Goal: Information Seeking & Learning: Learn about a topic

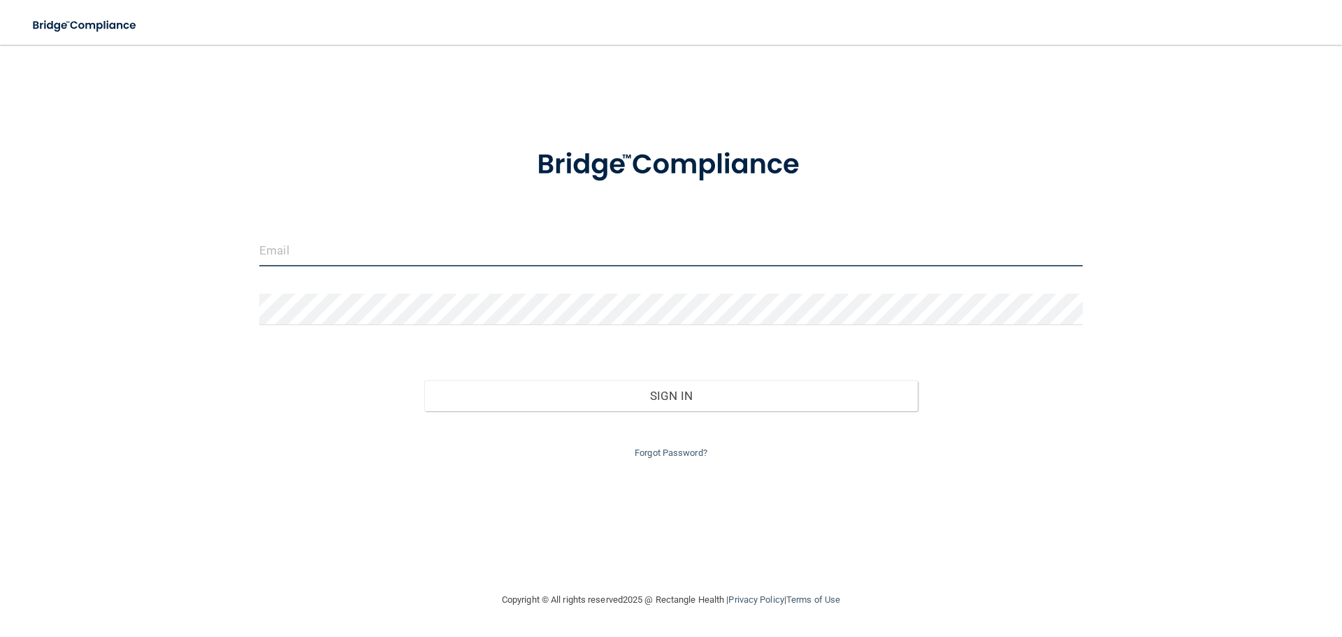
click at [366, 252] on input "email" at bounding box center [670, 250] width 823 height 31
type input "kricca408"
click at [406, 259] on input "email" at bounding box center [670, 250] width 823 height 31
type input "[EMAIL_ADDRESS][DOMAIN_NAME]"
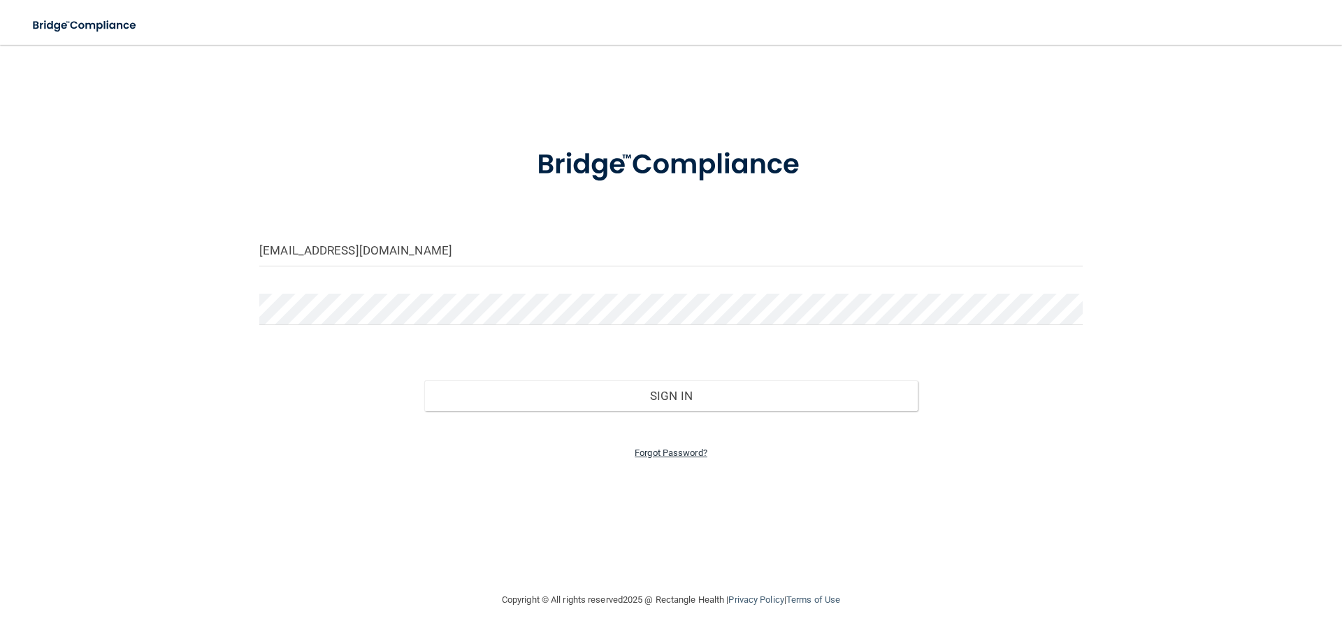
click at [653, 452] on link "Forgot Password?" at bounding box center [671, 452] width 73 height 10
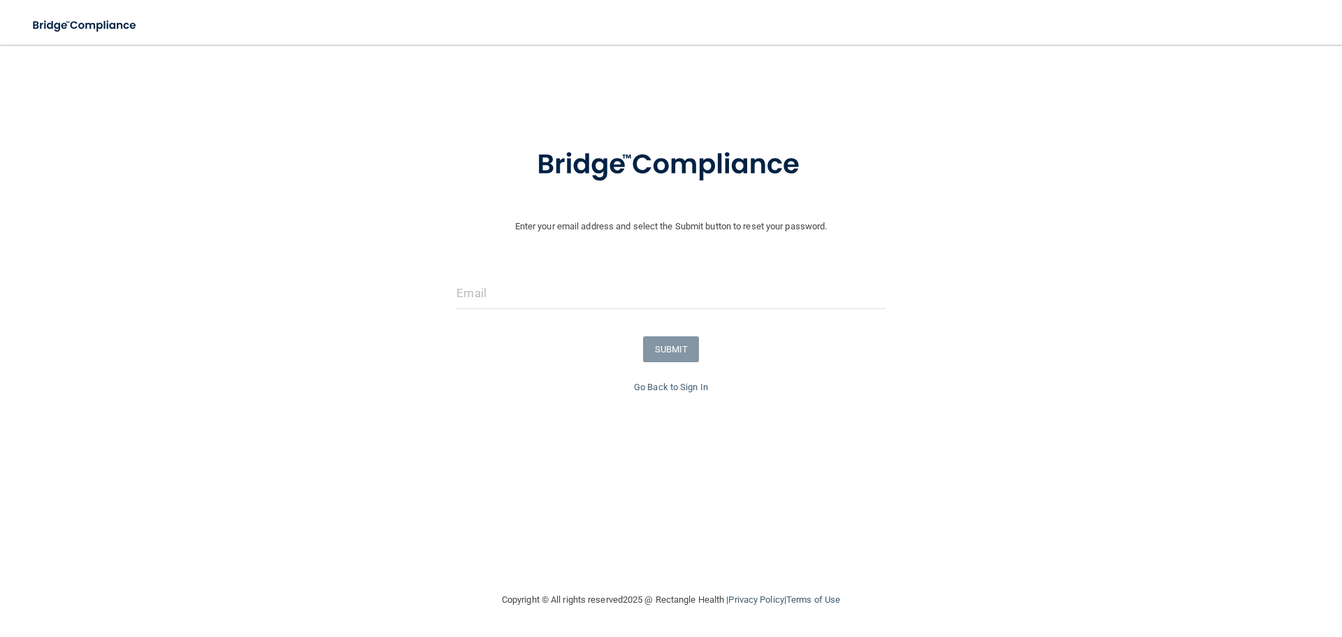
click at [543, 316] on div at bounding box center [670, 298] width 449 height 42
click at [537, 293] on input "email" at bounding box center [670, 292] width 428 height 31
type input "[EMAIL_ADDRESS][DOMAIN_NAME]"
click at [692, 351] on button "SUBMIT" at bounding box center [671, 349] width 57 height 26
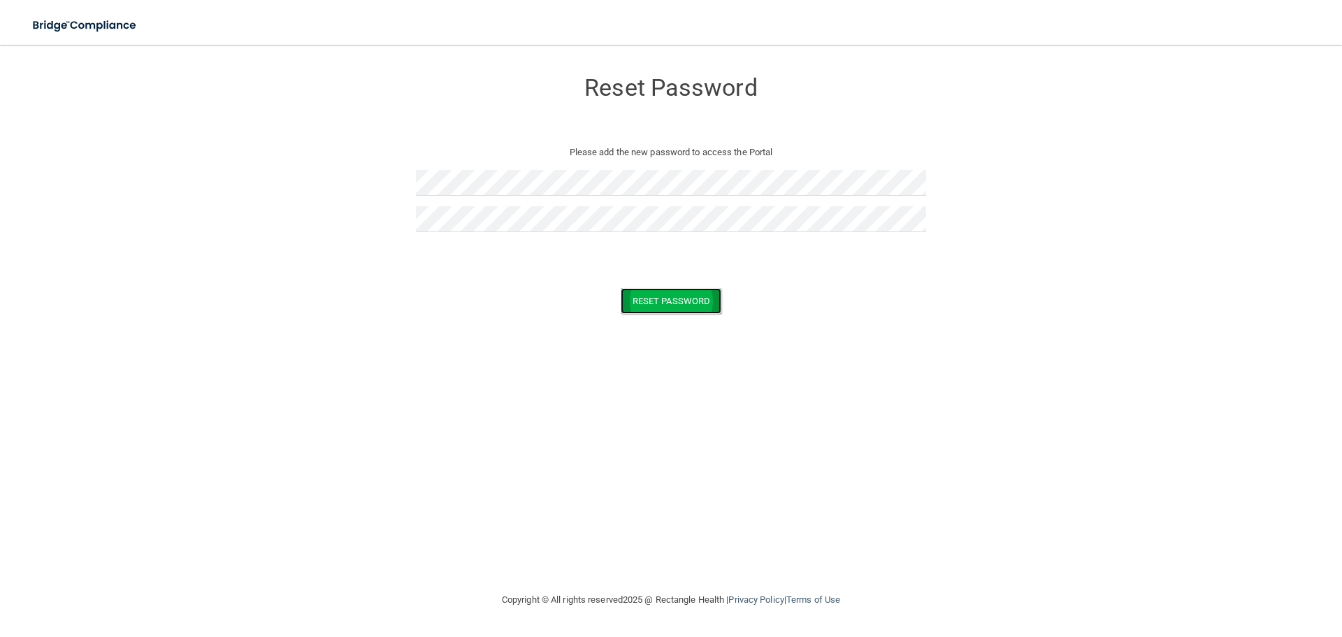
click at [646, 298] on button "Reset Password" at bounding box center [671, 301] width 101 height 26
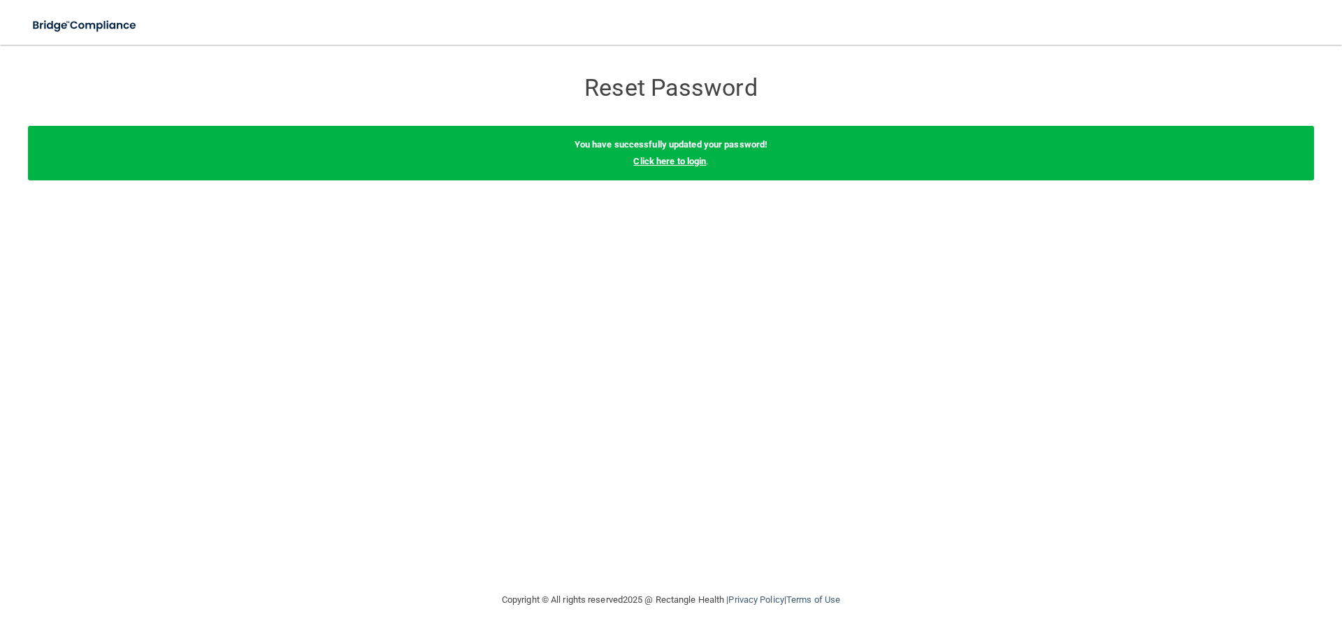
click at [665, 159] on link "Click here to login" at bounding box center [669, 161] width 73 height 10
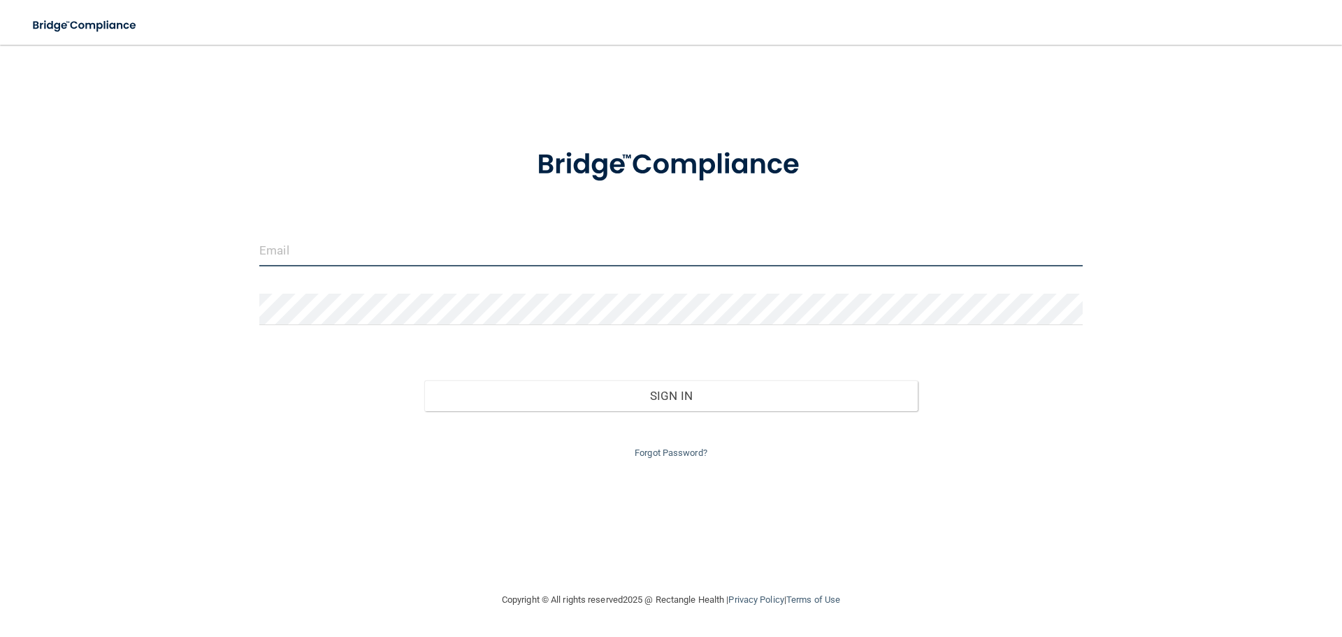
click at [356, 259] on input "email" at bounding box center [670, 250] width 823 height 31
type input "[EMAIL_ADDRESS][DOMAIN_NAME]"
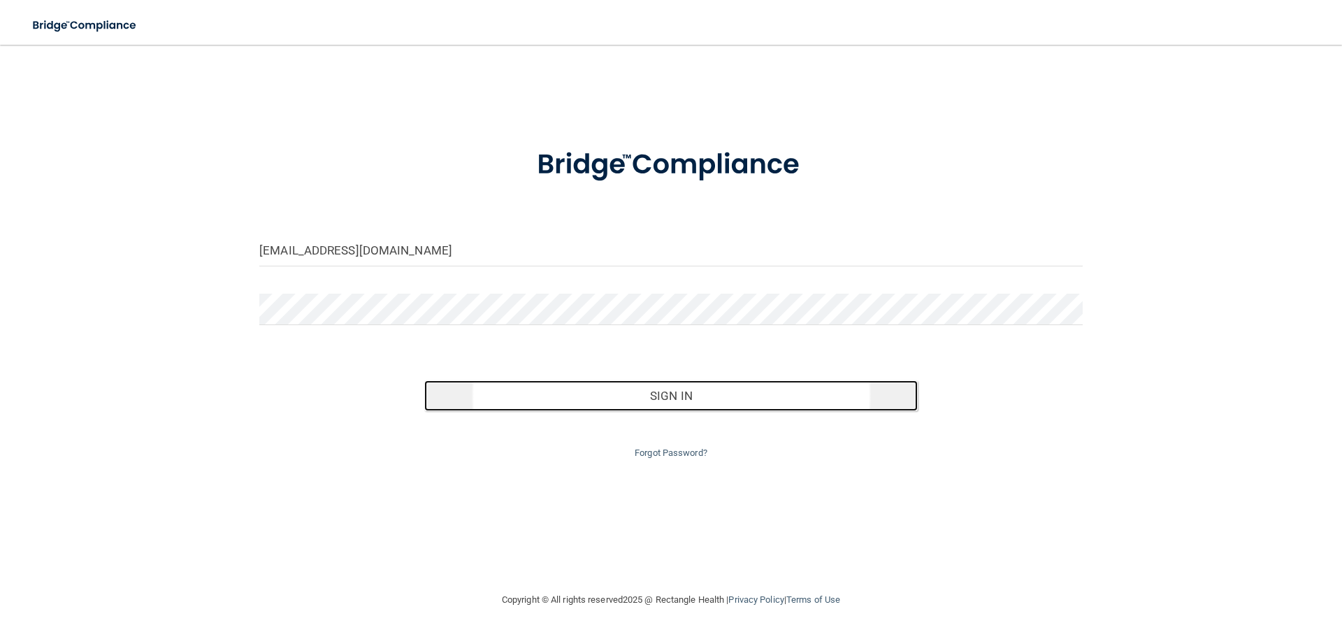
click at [677, 396] on button "Sign In" at bounding box center [671, 395] width 494 height 31
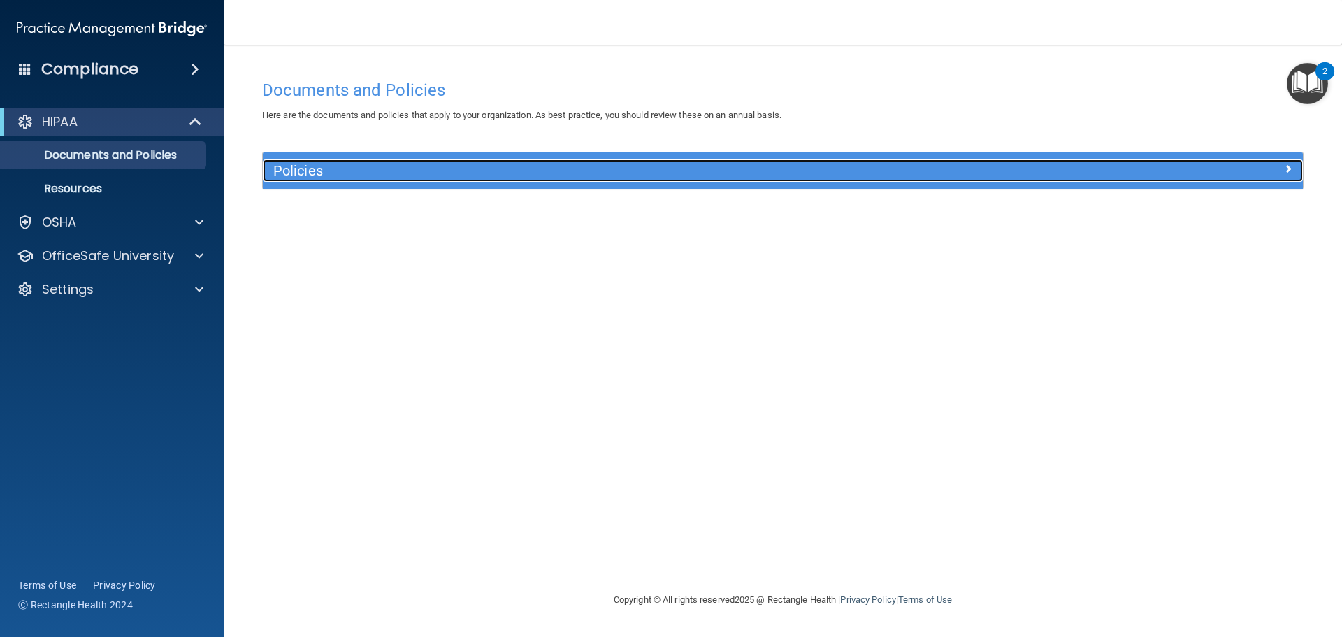
click at [291, 168] on h5 "Policies" at bounding box center [652, 170] width 759 height 15
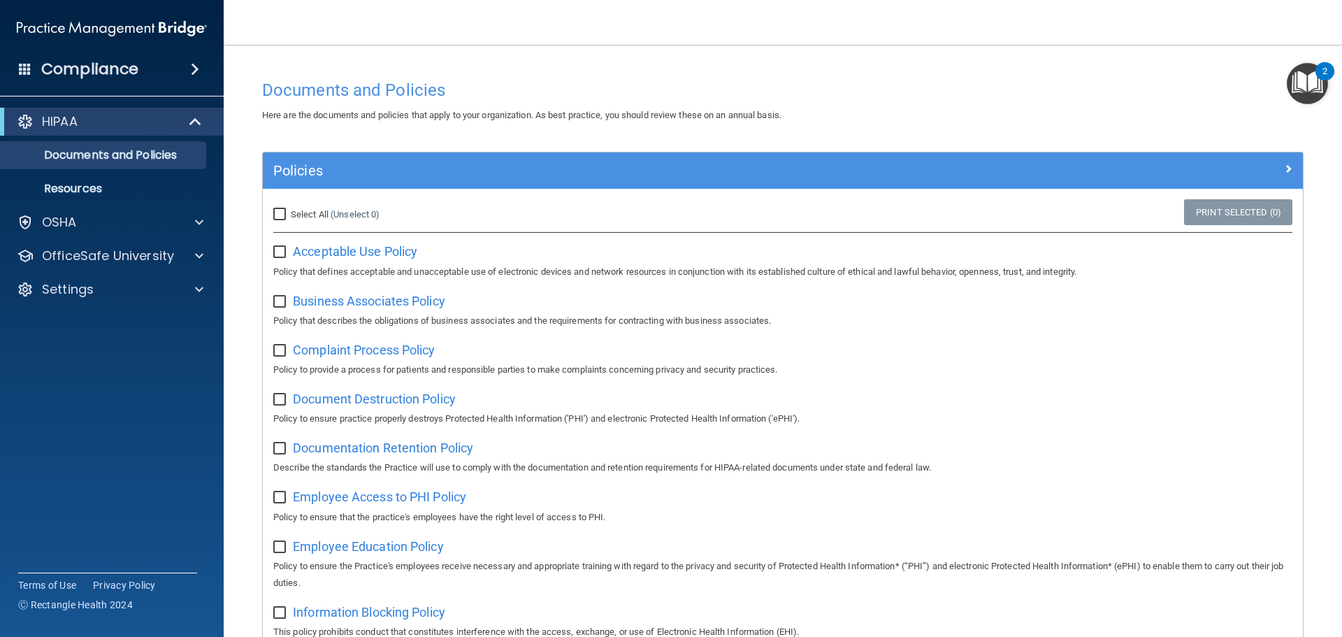
click at [116, 66] on h4 "Compliance" at bounding box center [89, 69] width 97 height 20
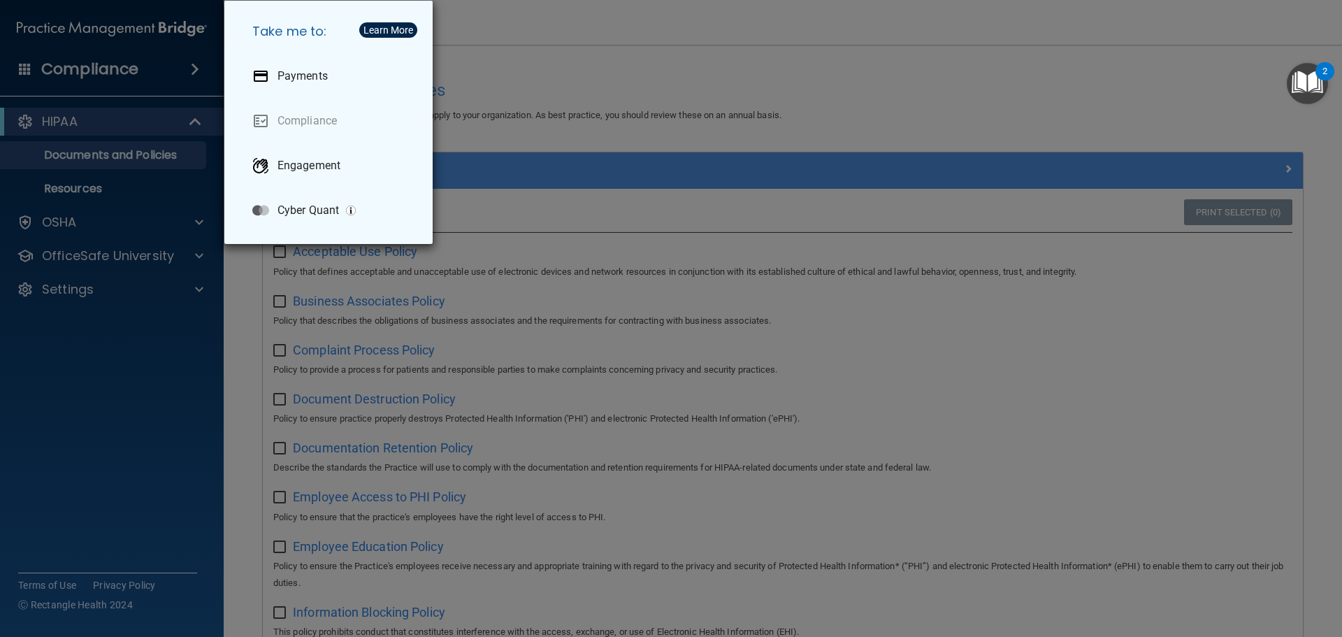
click at [91, 402] on div "Take me to: Payments Compliance Engagement Cyber Quant" at bounding box center [671, 318] width 1342 height 637
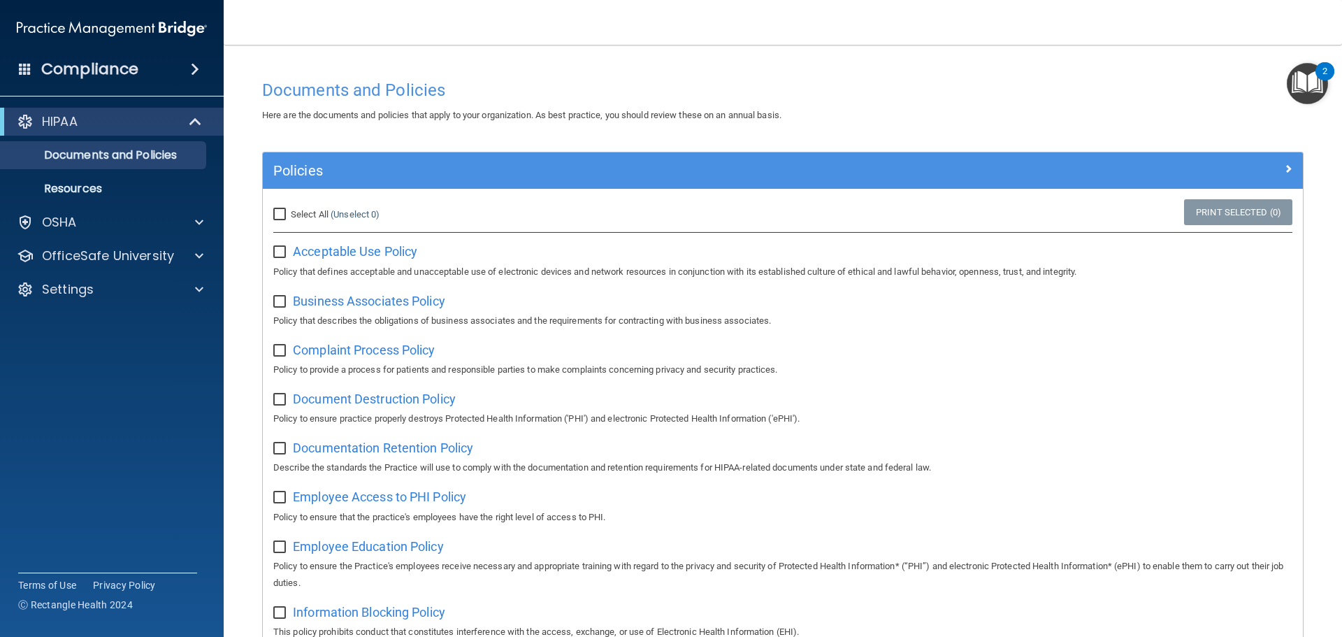
click at [1305, 81] on img "Open Resource Center, 2 new notifications" at bounding box center [1306, 83] width 41 height 41
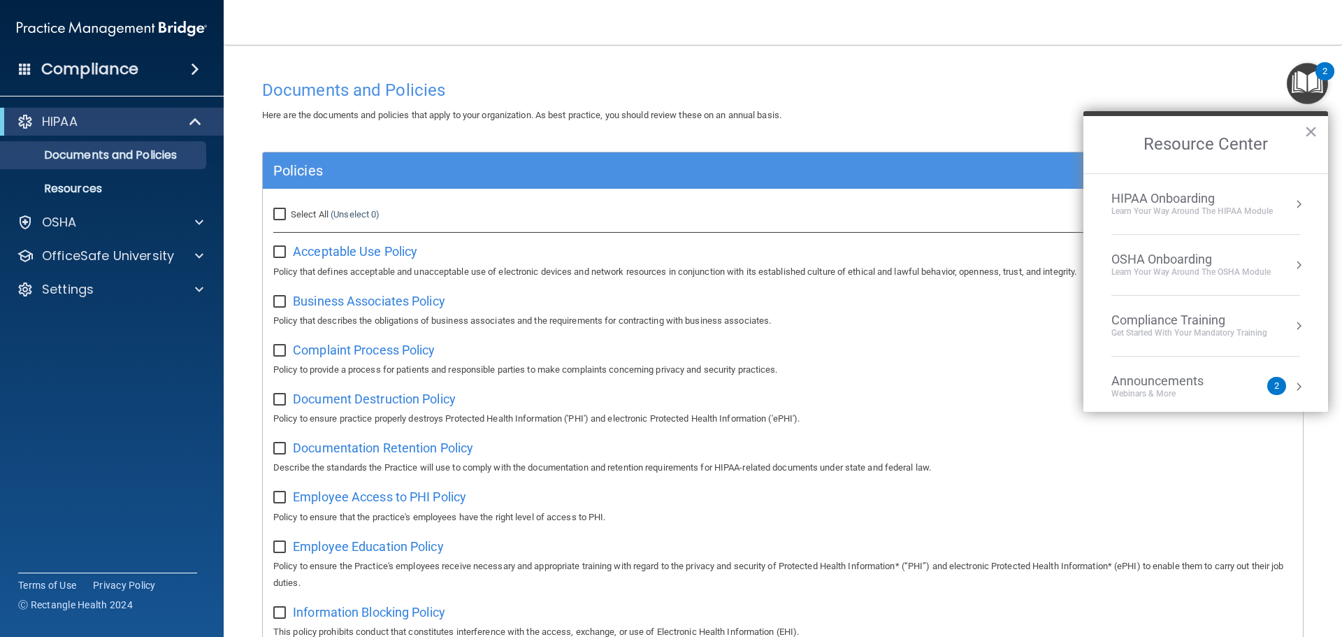
click at [1311, 133] on button "×" at bounding box center [1310, 131] width 13 height 22
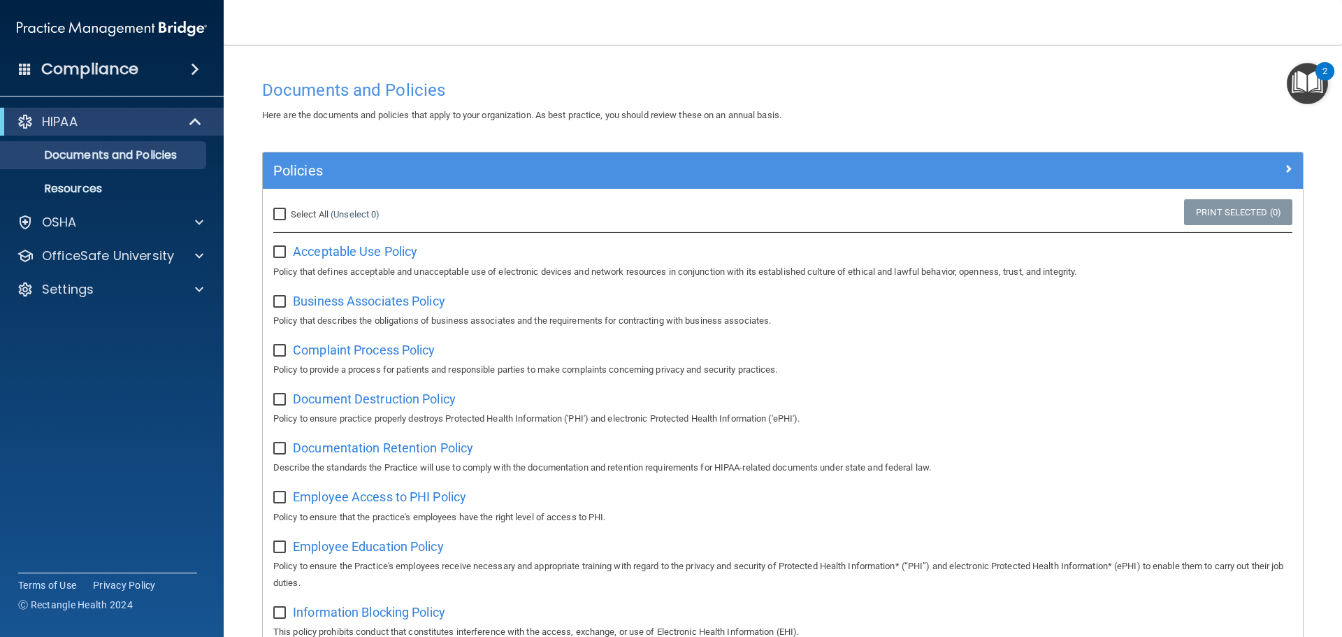
click at [435, 122] on div "Here are the documents and policies that apply to your organization. As best pr…" at bounding box center [783, 115] width 1062 height 17
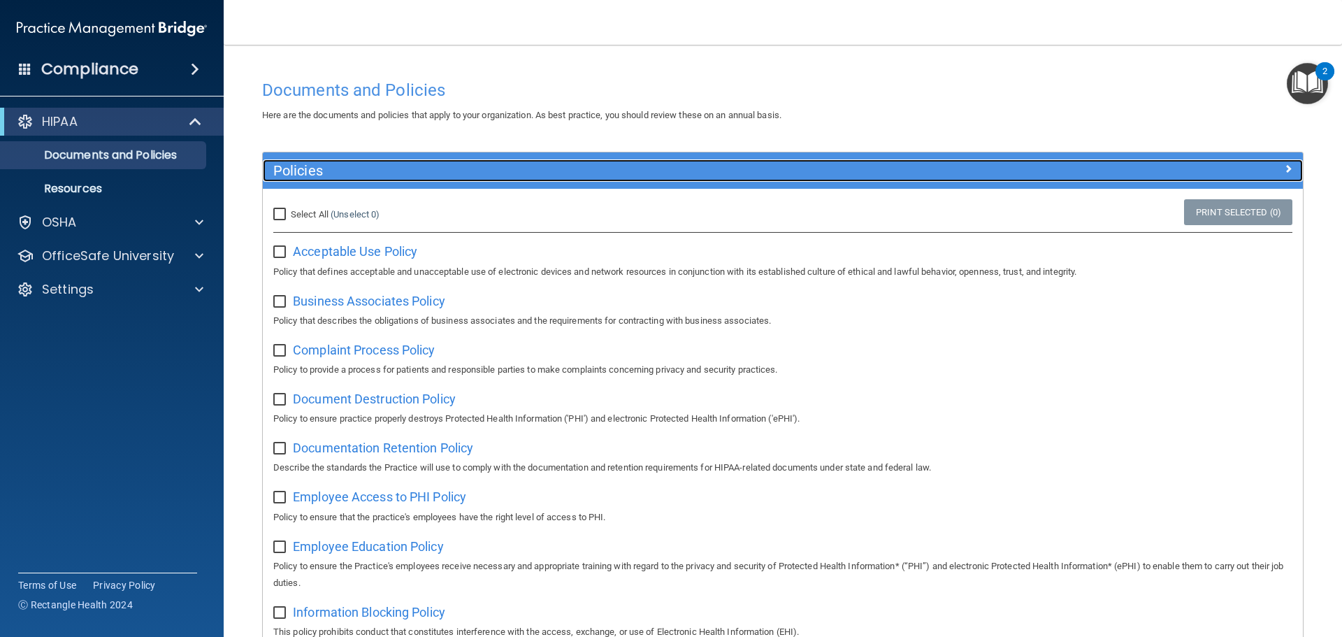
click at [1284, 164] on span at bounding box center [1288, 168] width 8 height 17
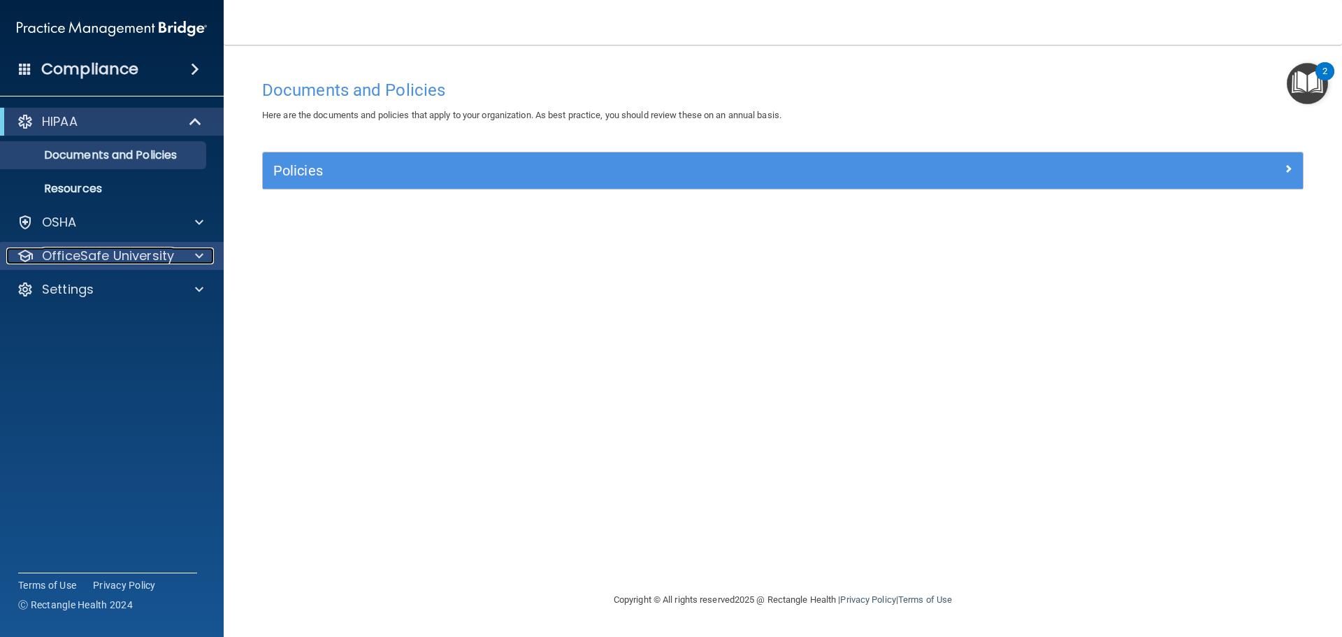
click at [82, 257] on p "OfficeSafe University" at bounding box center [108, 255] width 132 height 17
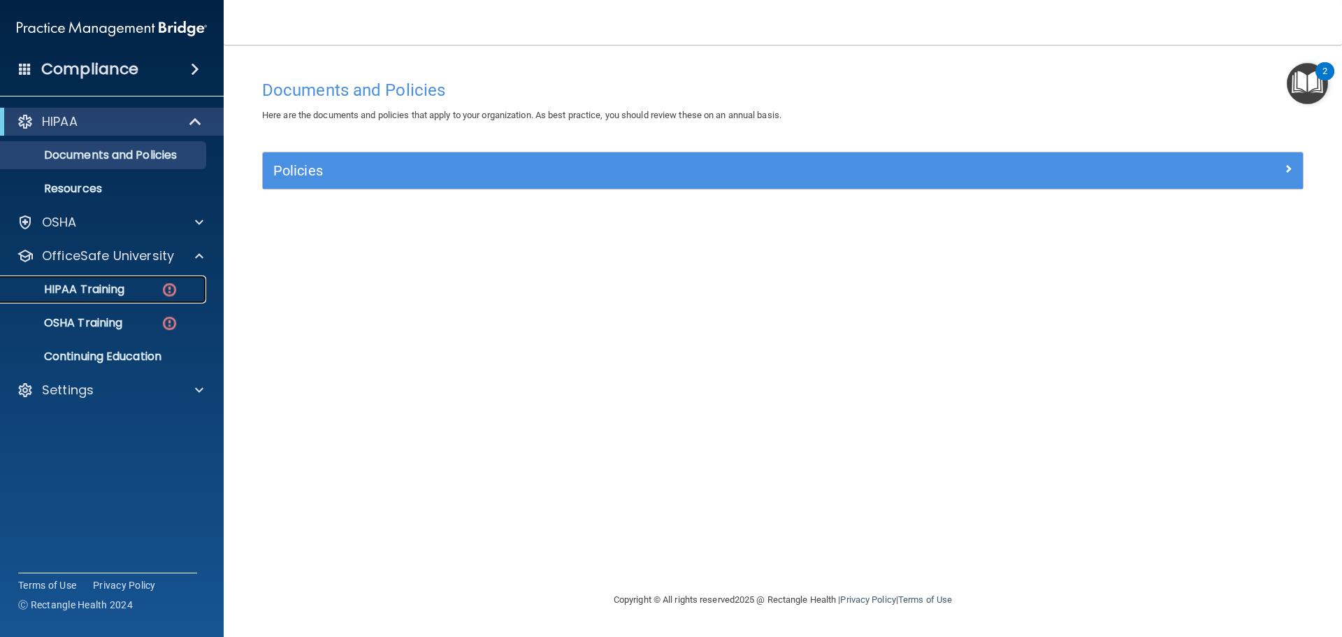
click at [83, 287] on p "HIPAA Training" at bounding box center [66, 289] width 115 height 14
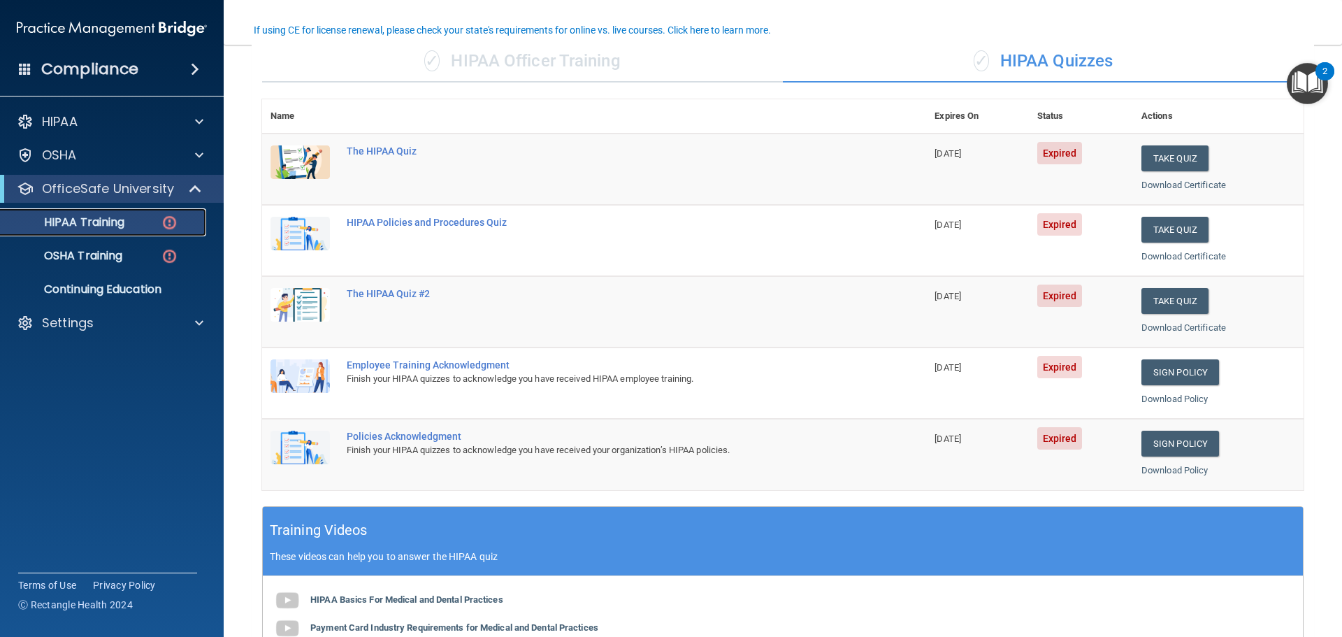
scroll to position [140, 0]
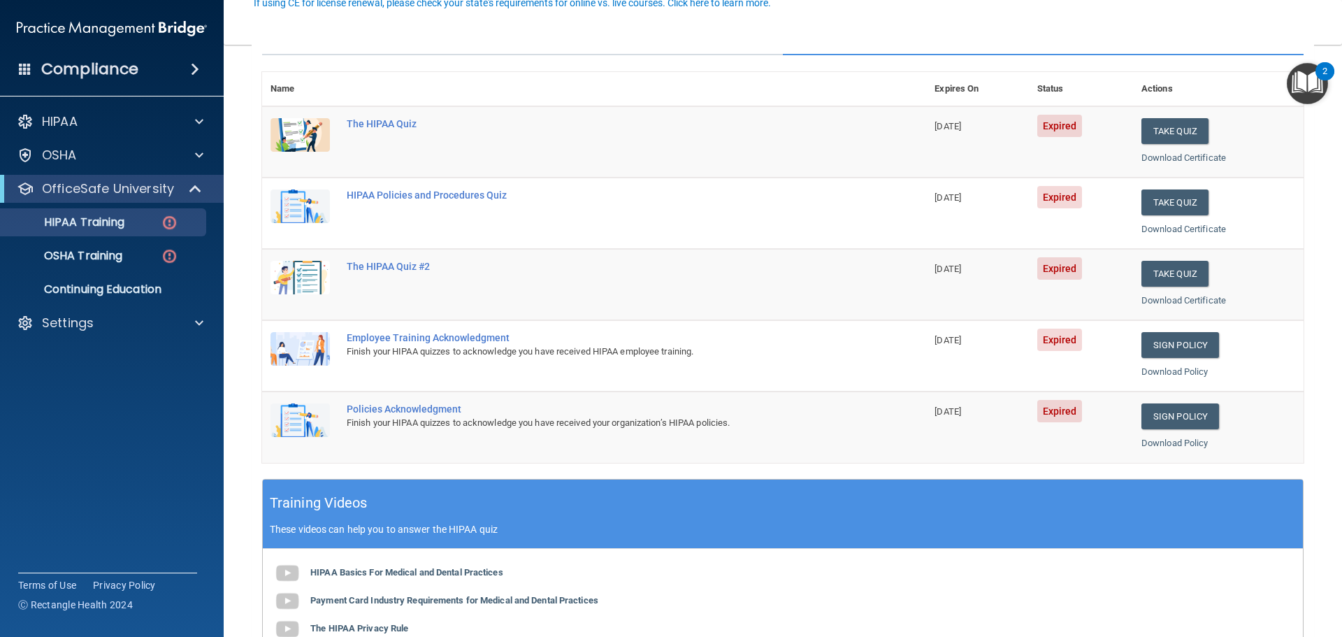
click at [191, 68] on span at bounding box center [195, 69] width 8 height 17
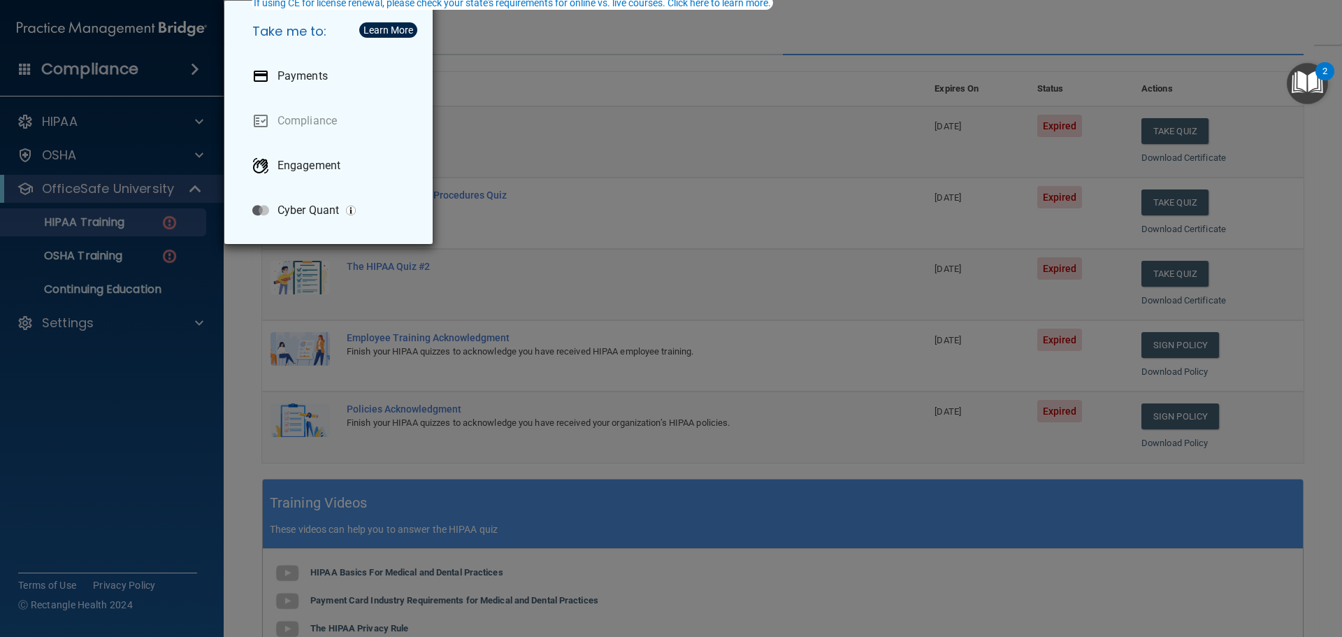
click at [55, 120] on div "Take me to: Payments Compliance Engagement Cyber Quant" at bounding box center [671, 318] width 1342 height 637
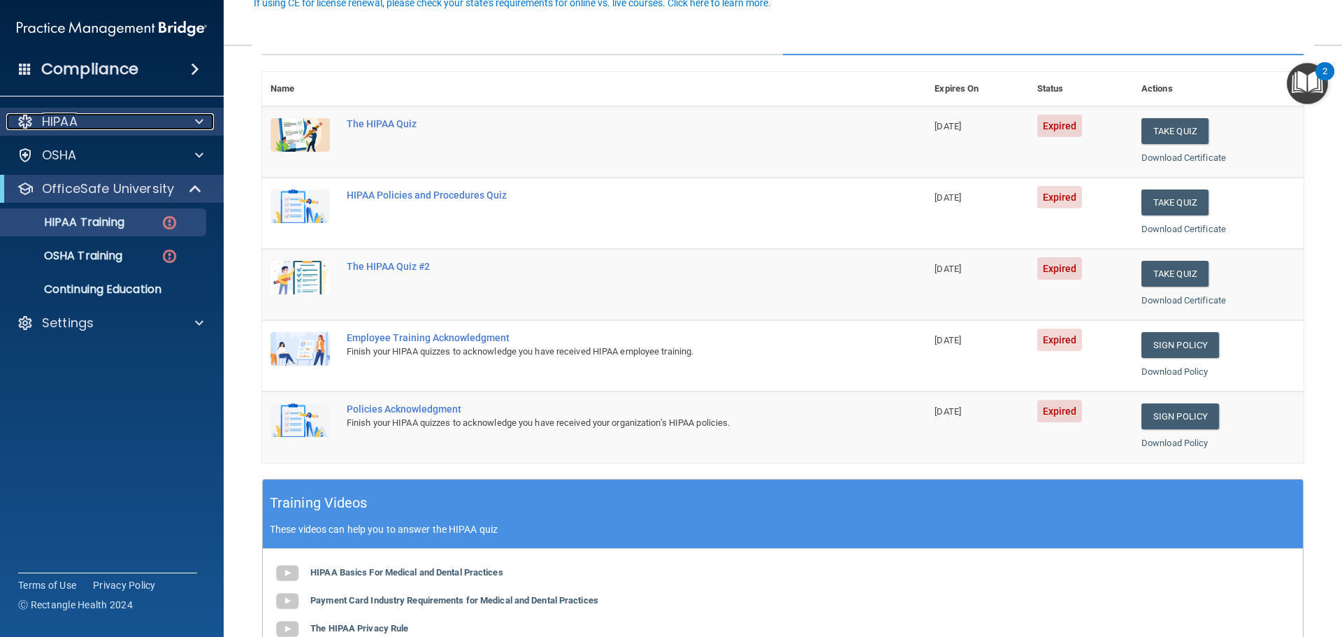
click at [201, 115] on span at bounding box center [199, 121] width 8 height 17
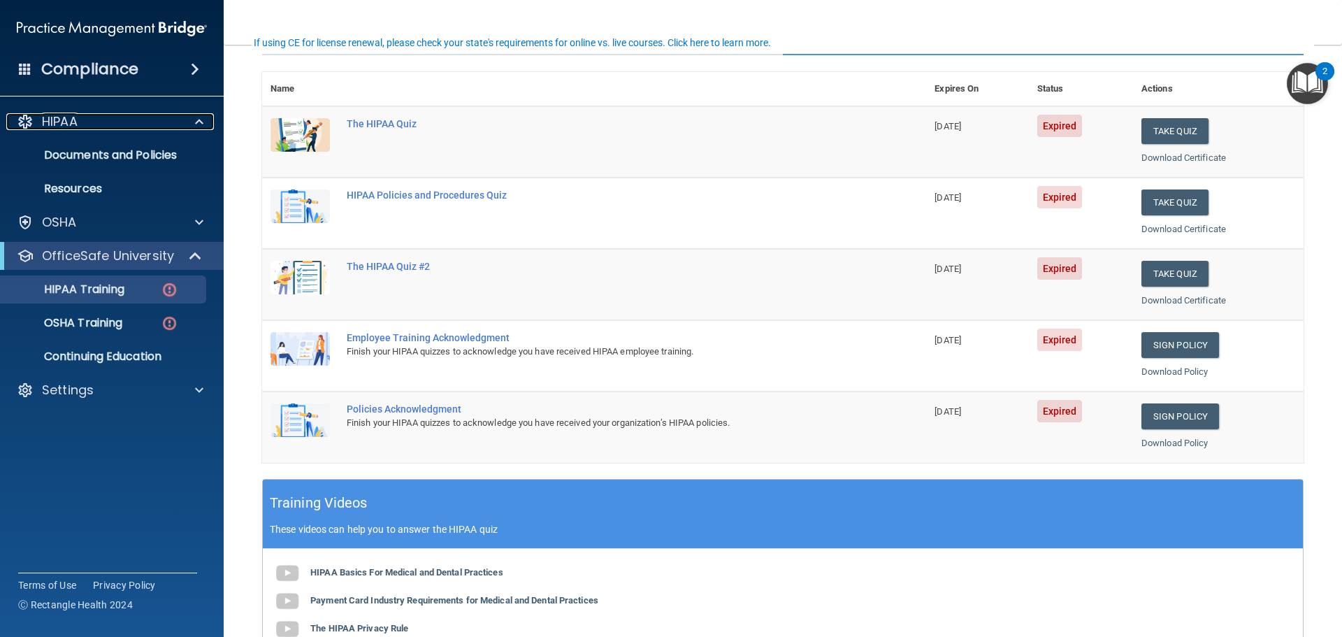
scroll to position [0, 0]
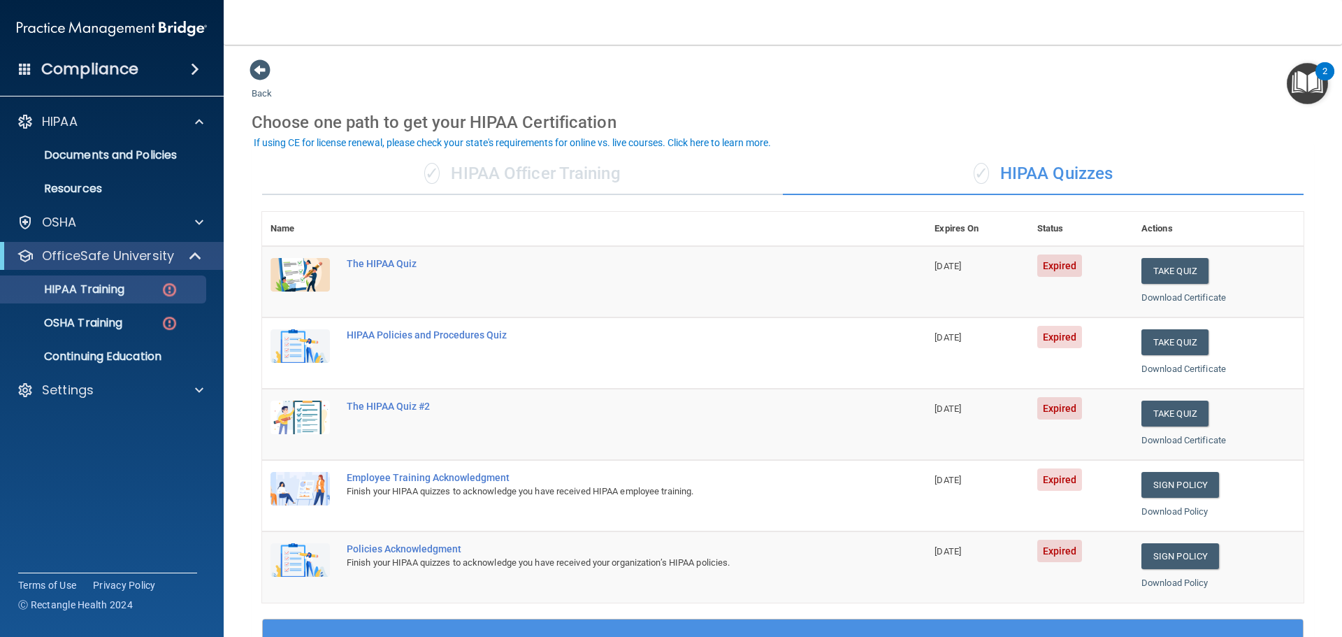
click at [538, 171] on div "✓ HIPAA Officer Training" at bounding box center [522, 174] width 521 height 42
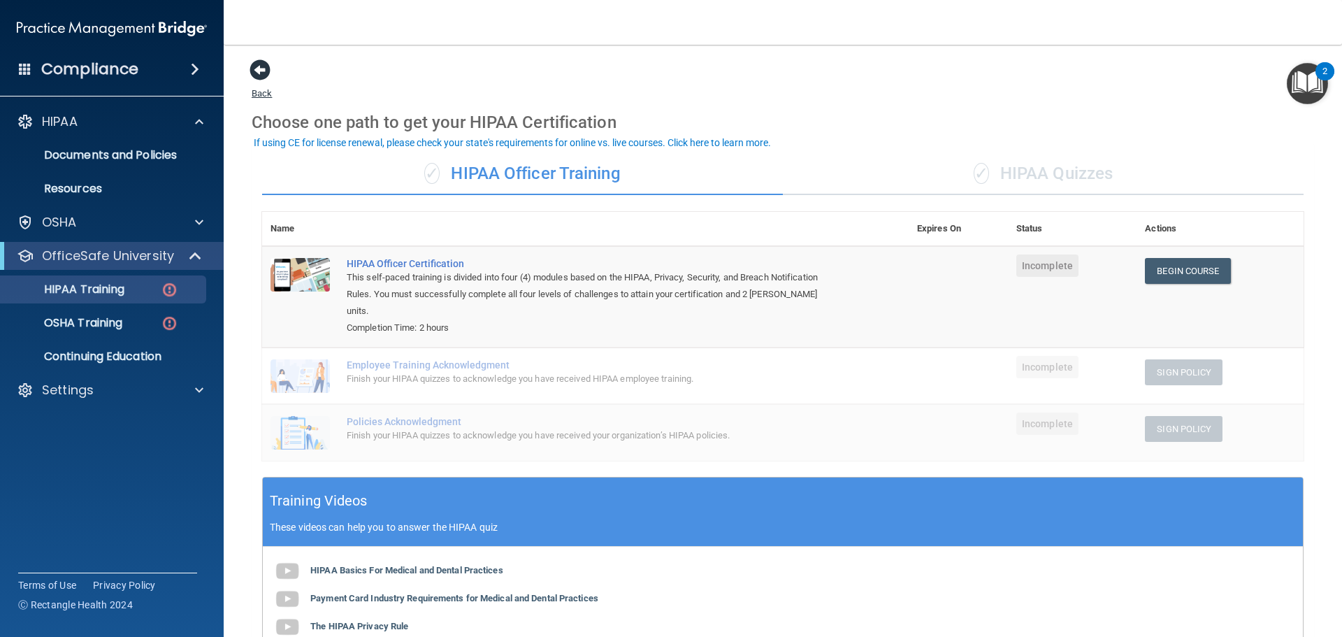
click at [259, 66] on span at bounding box center [259, 69] width 21 height 21
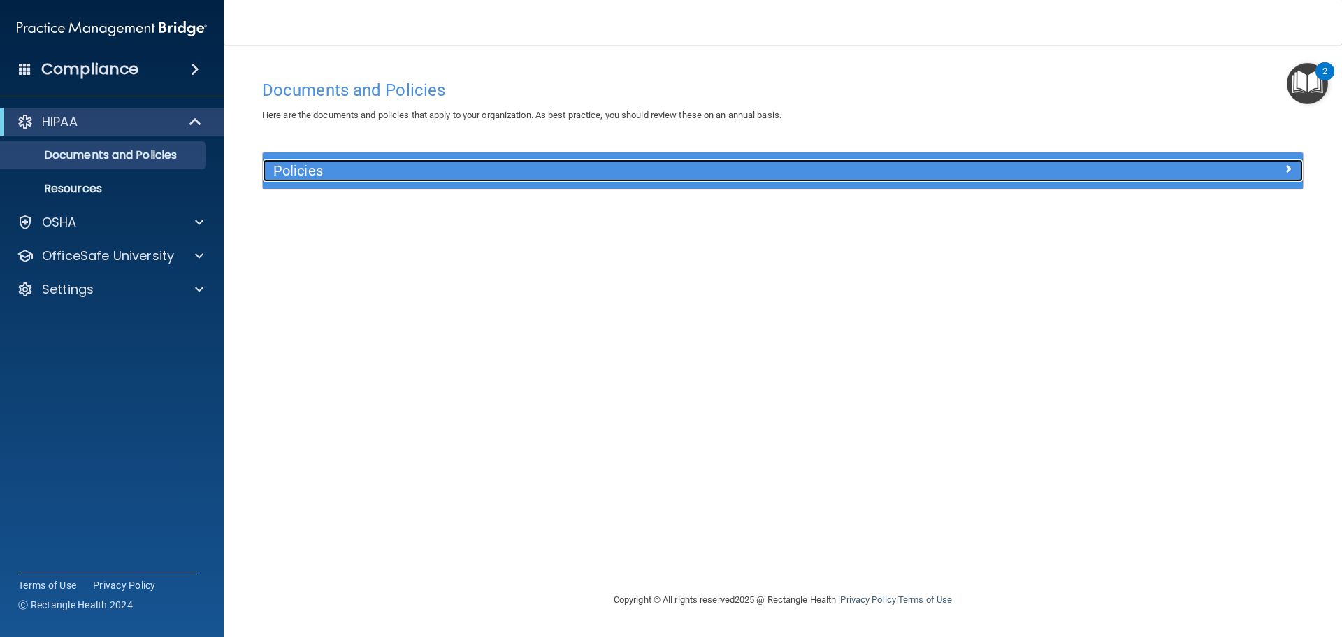
click at [1289, 167] on span at bounding box center [1288, 168] width 8 height 17
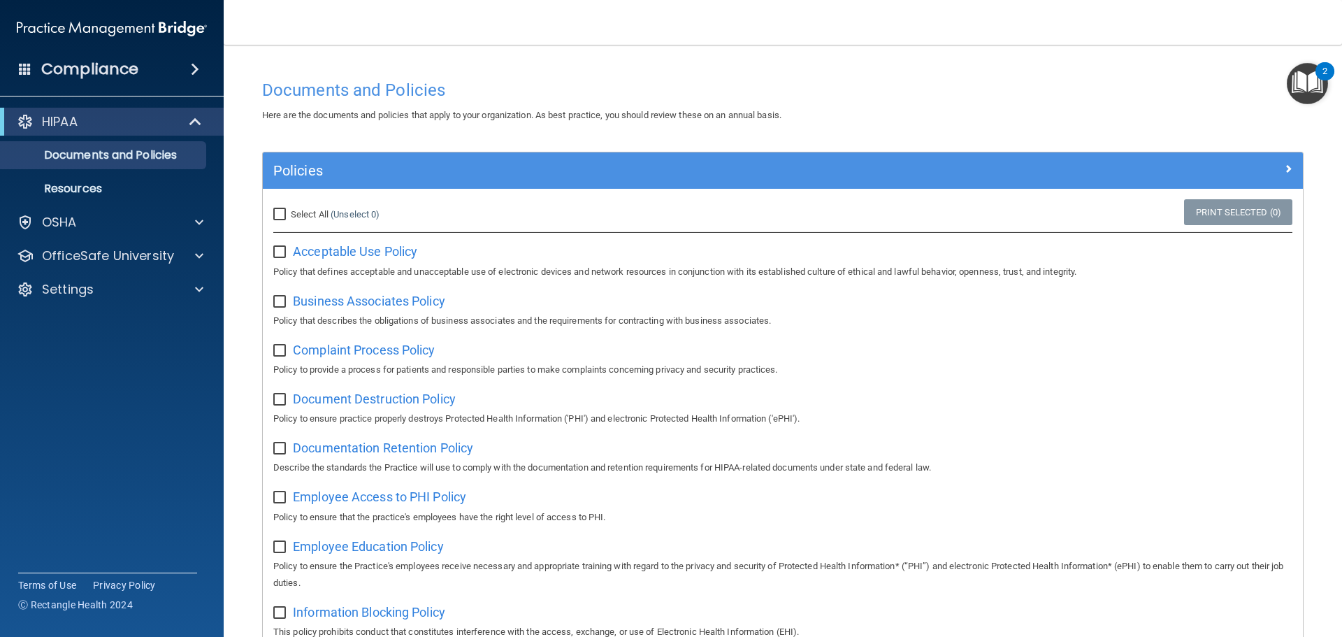
click at [24, 66] on span at bounding box center [25, 68] width 13 height 13
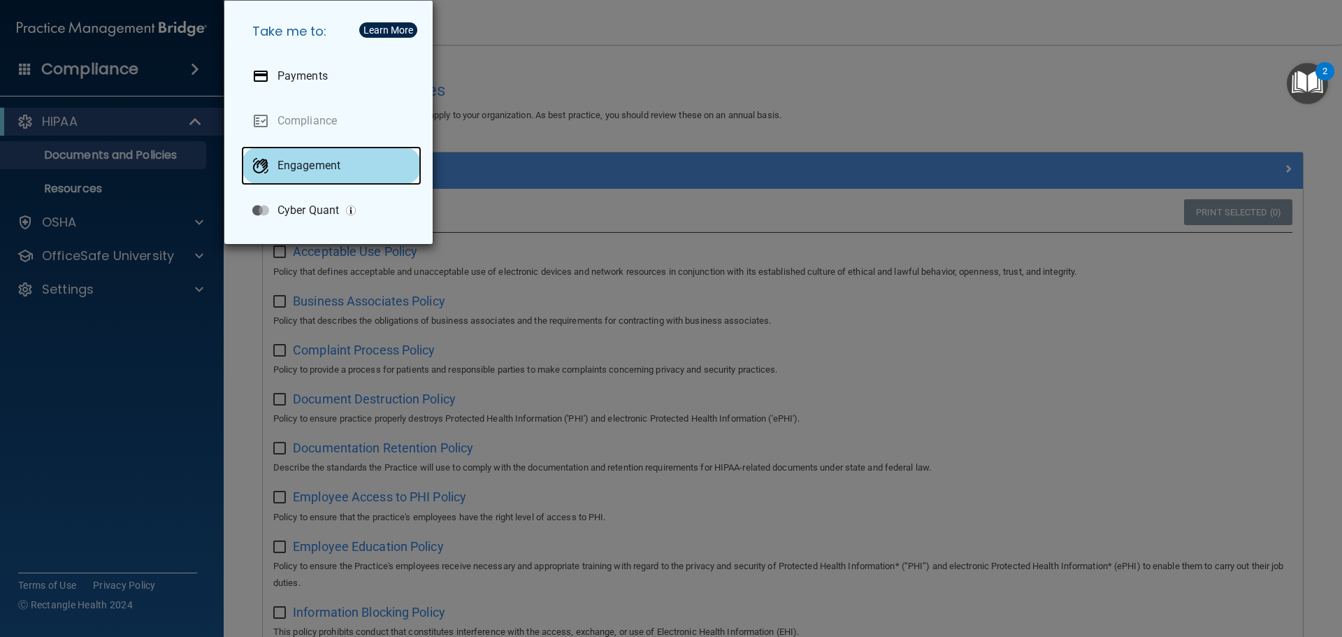
click at [310, 162] on p "Engagement" at bounding box center [308, 166] width 63 height 14
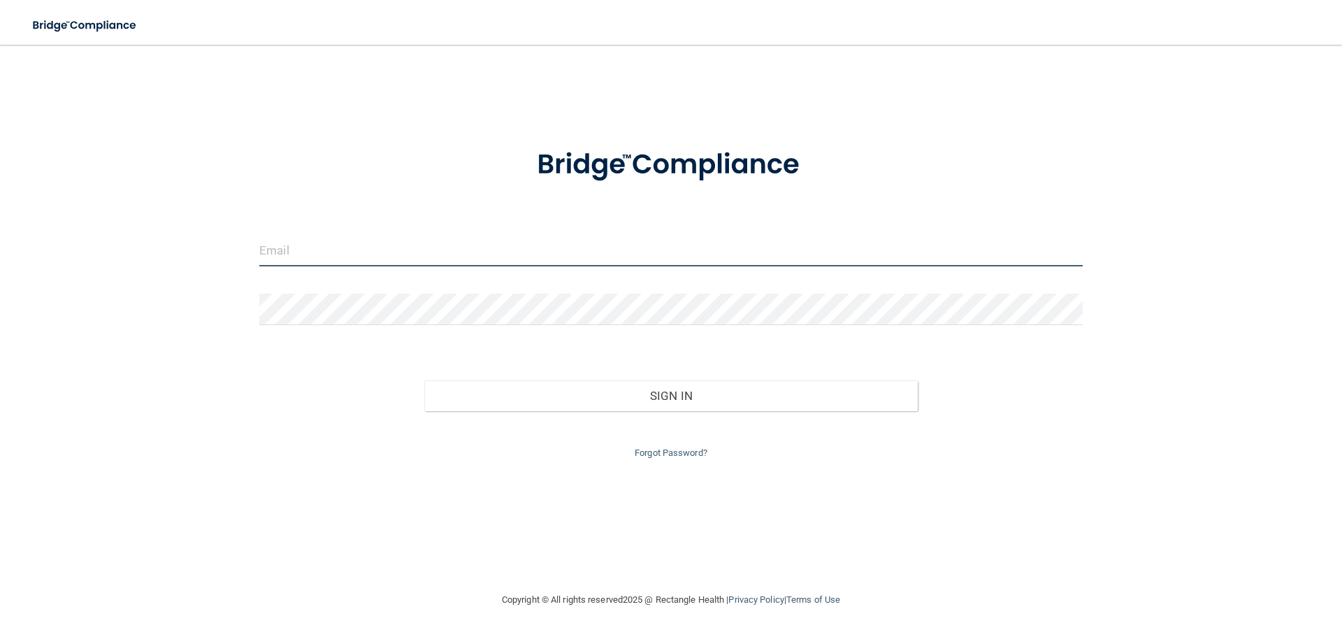
click at [389, 253] on input "email" at bounding box center [670, 250] width 823 height 31
type input "[EMAIL_ADDRESS][DOMAIN_NAME]"
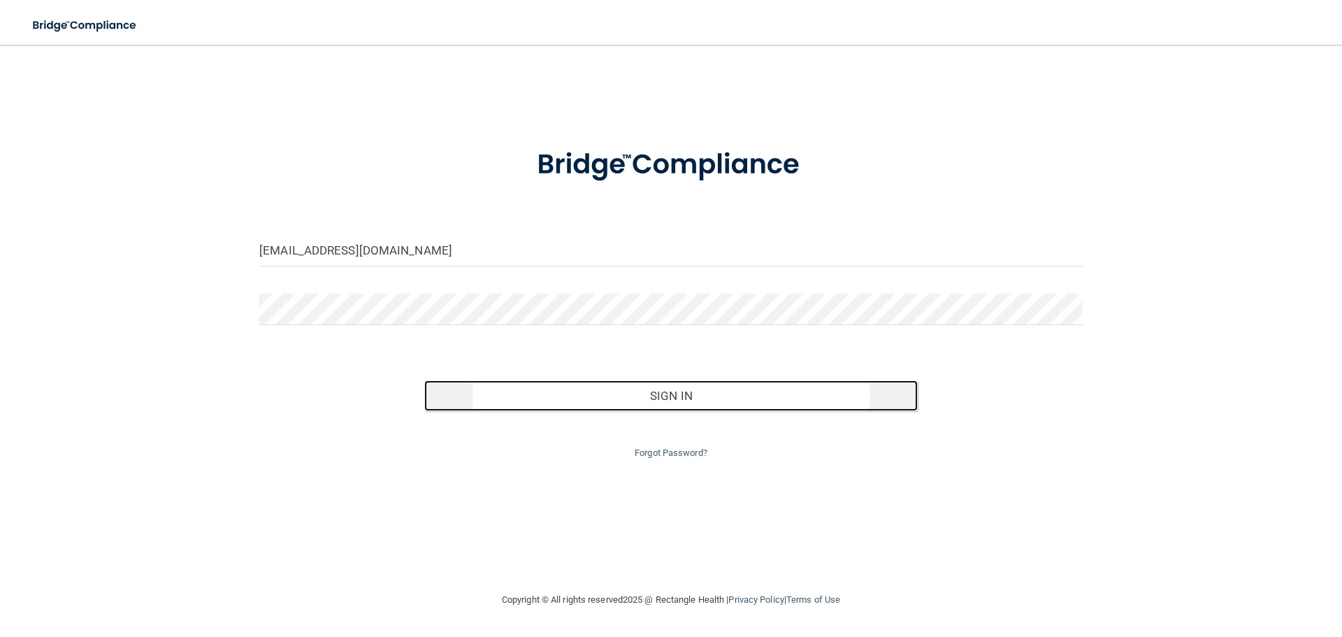
click at [667, 396] on button "Sign In" at bounding box center [671, 395] width 494 height 31
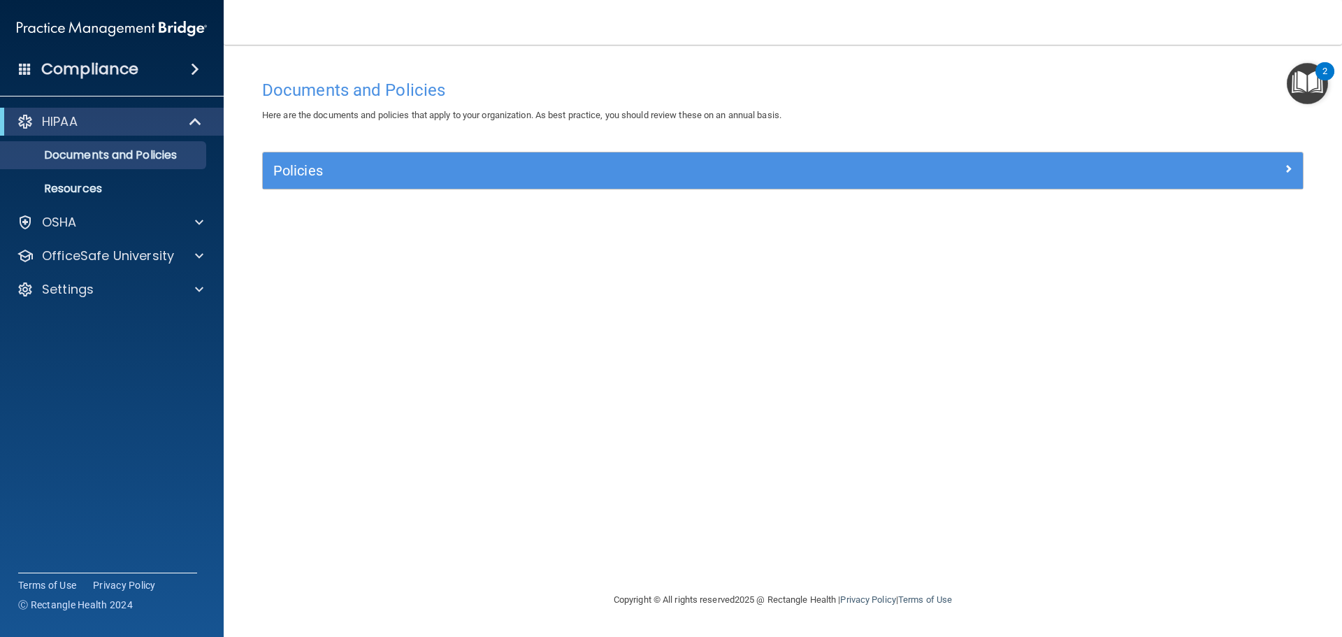
click at [1324, 71] on div "2" at bounding box center [1324, 80] width 5 height 18
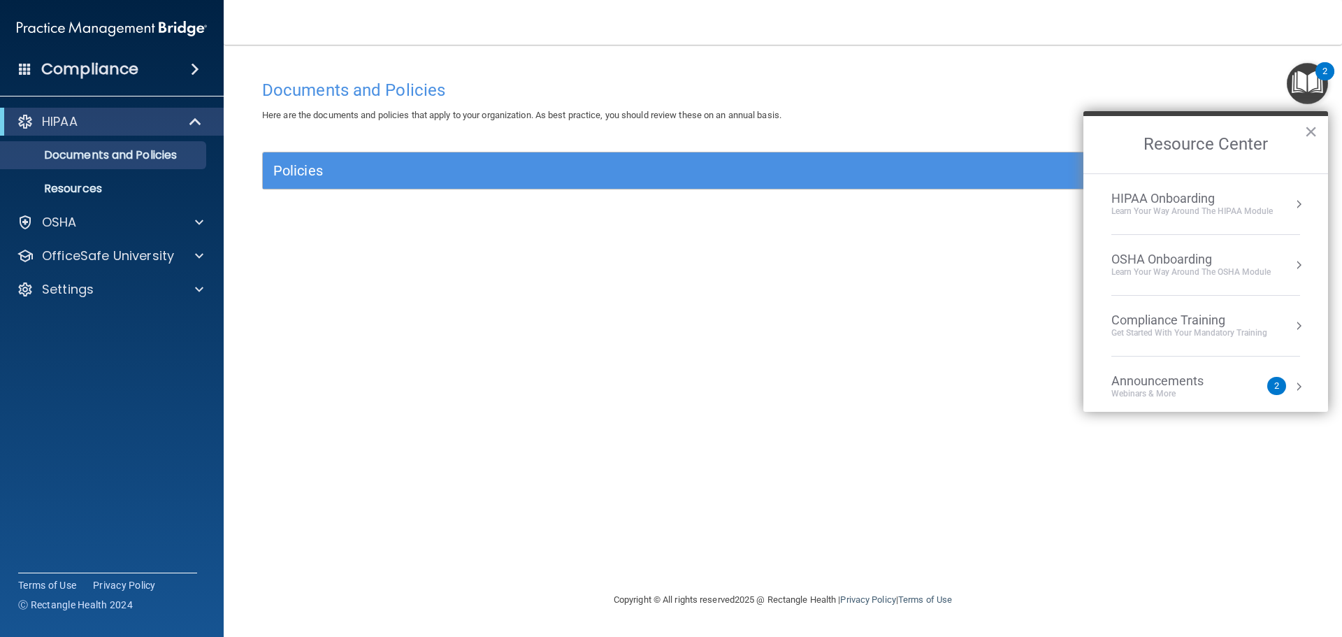
click at [1274, 386] on div "2" at bounding box center [1276, 386] width 5 height 0
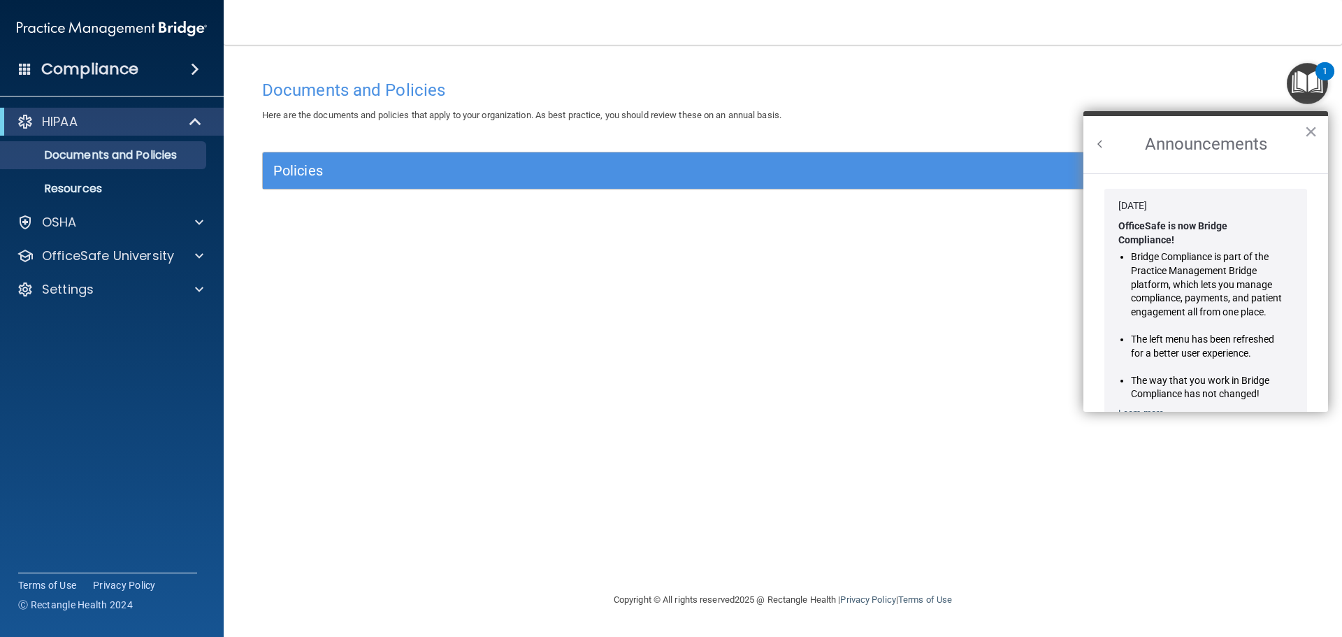
click at [1022, 333] on div "Documents and Policies Here are the documents and policies that apply to your o…" at bounding box center [783, 332] width 1062 height 519
click at [1307, 134] on button "×" at bounding box center [1310, 131] width 13 height 22
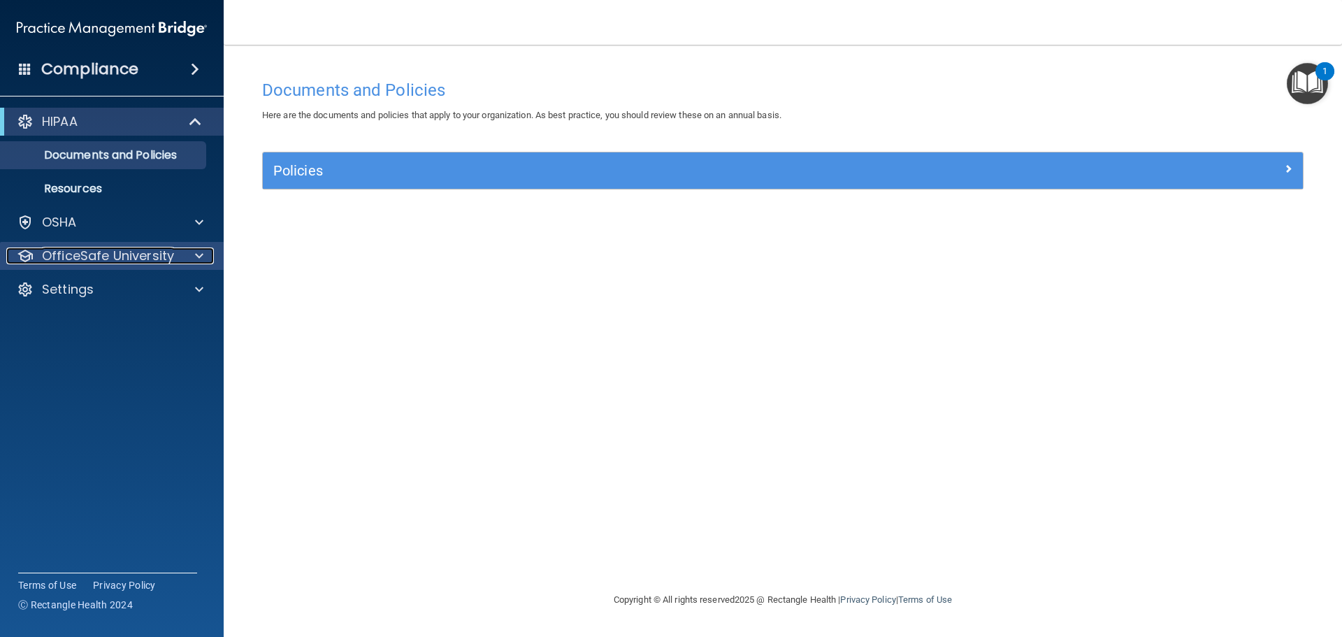
click at [95, 254] on p "OfficeSafe University" at bounding box center [108, 255] width 132 height 17
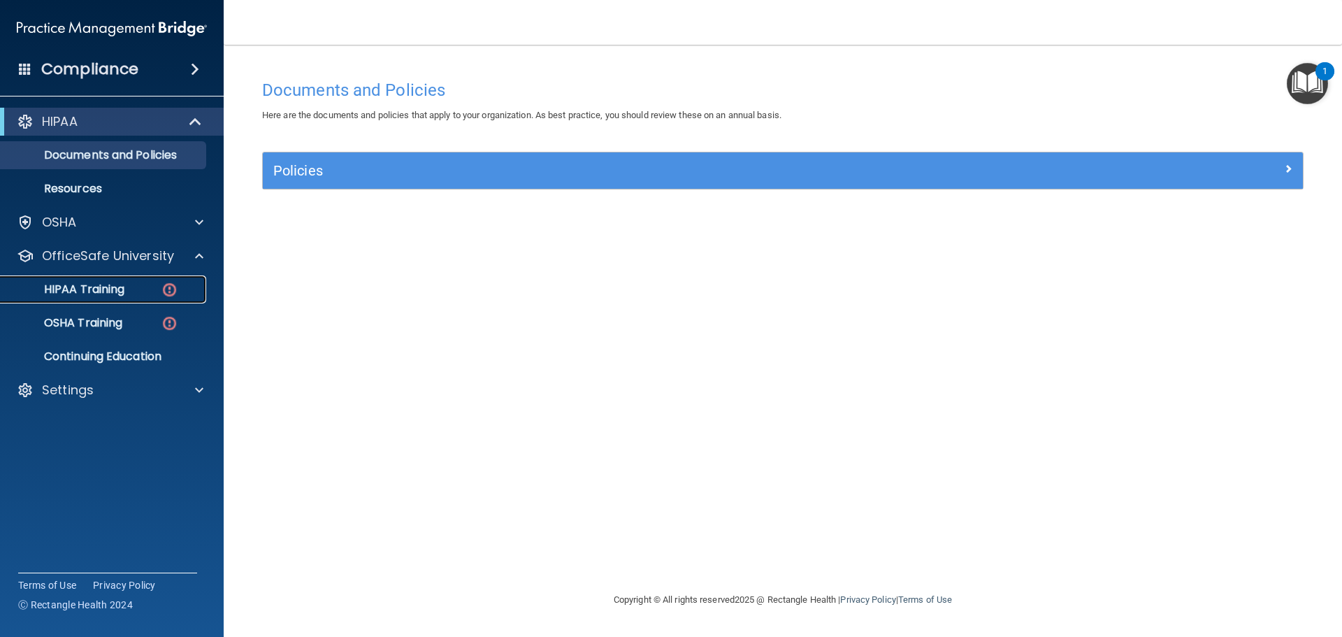
click at [85, 291] on p "HIPAA Training" at bounding box center [66, 289] width 115 height 14
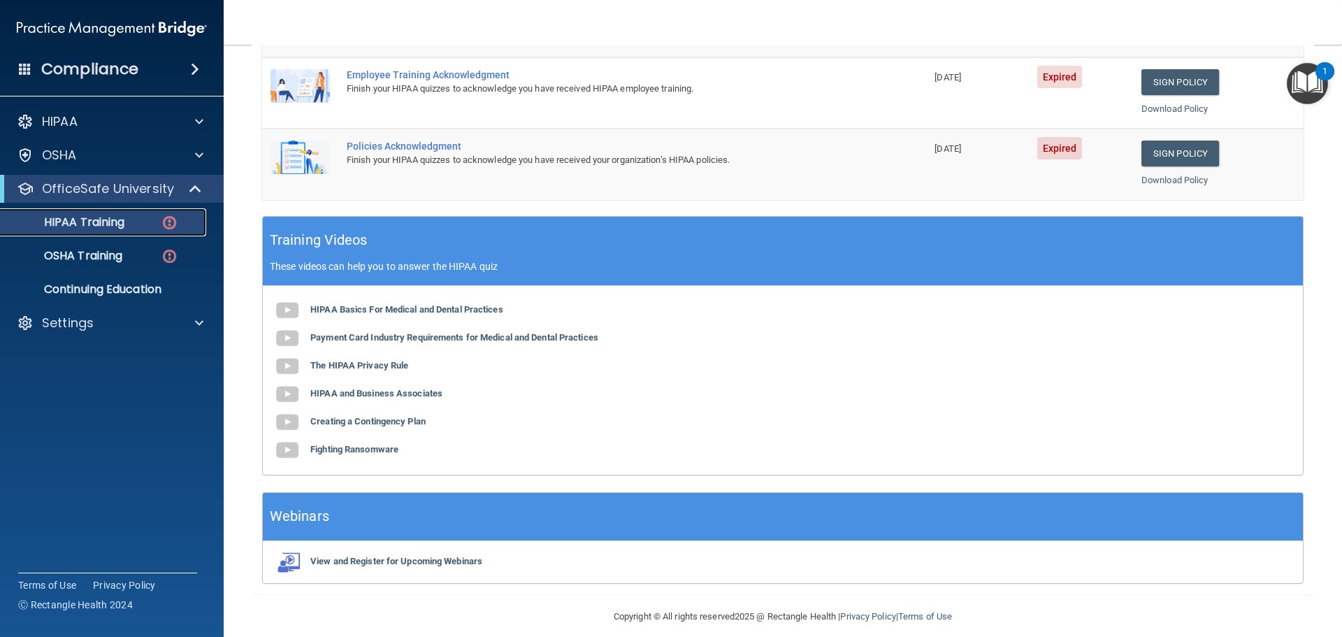
scroll to position [416, 0]
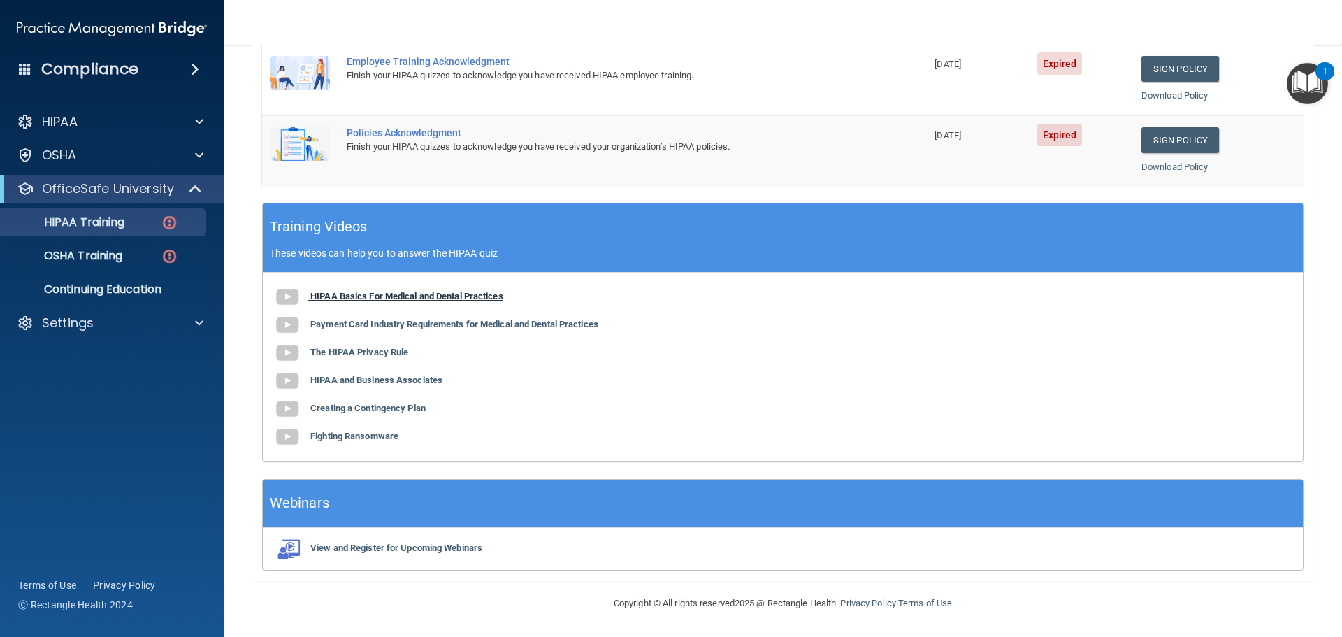
click at [317, 296] on b "HIPAA Basics For Medical and Dental Practices" at bounding box center [406, 296] width 193 height 10
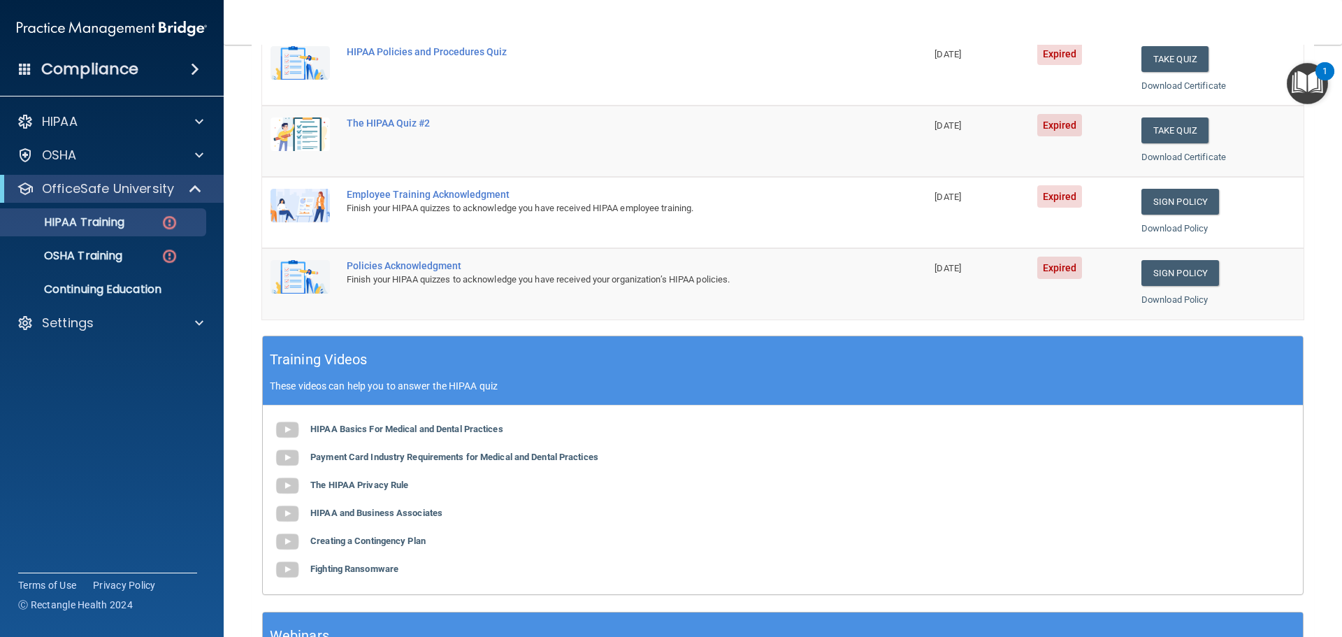
scroll to position [346, 0]
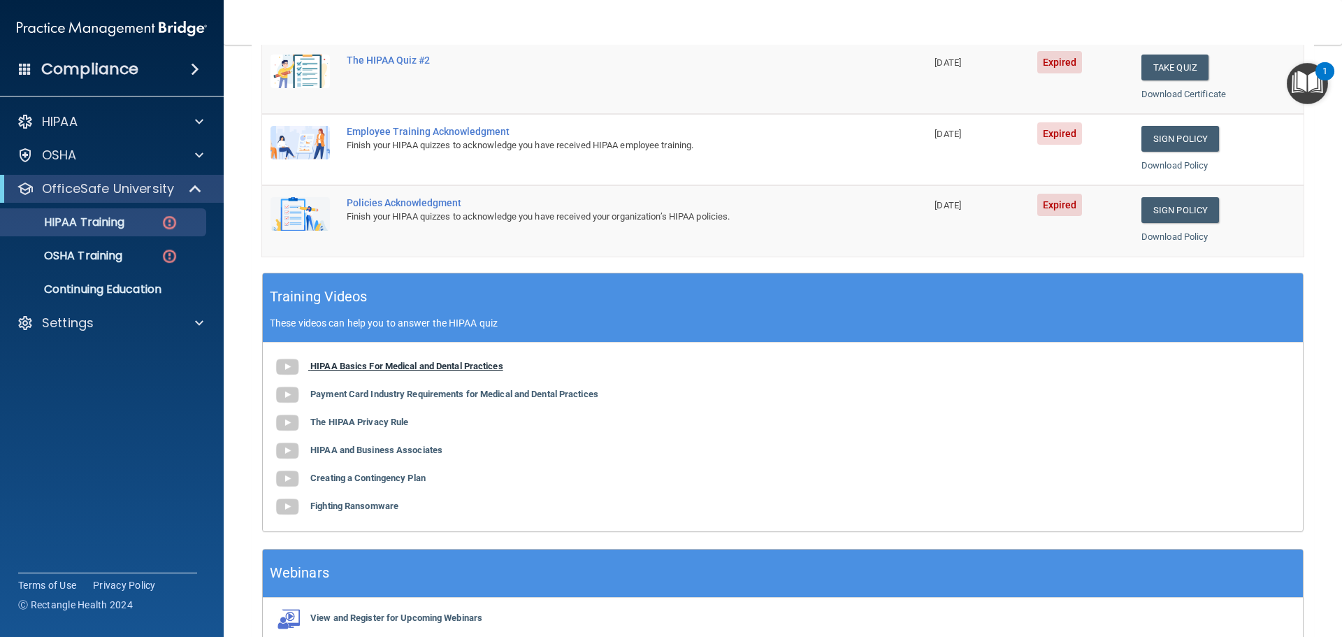
click at [393, 365] on b "HIPAA Basics For Medical and Dental Practices" at bounding box center [406, 366] width 193 height 10
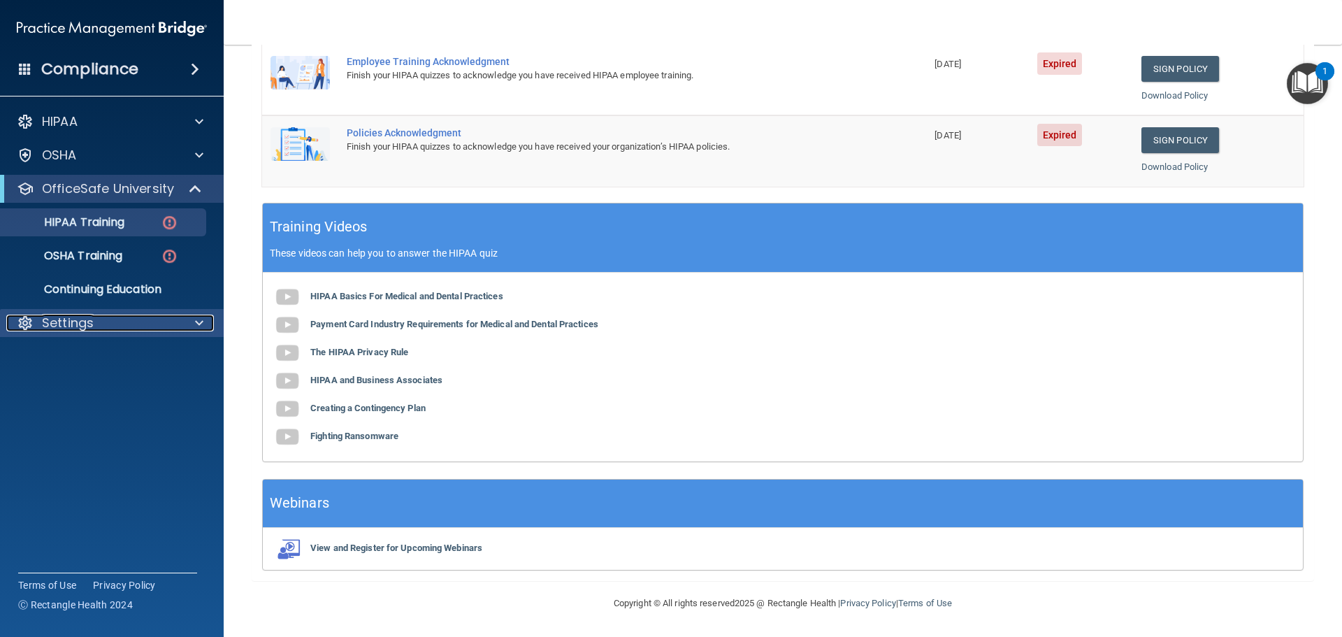
click at [68, 317] on p "Settings" at bounding box center [68, 322] width 52 height 17
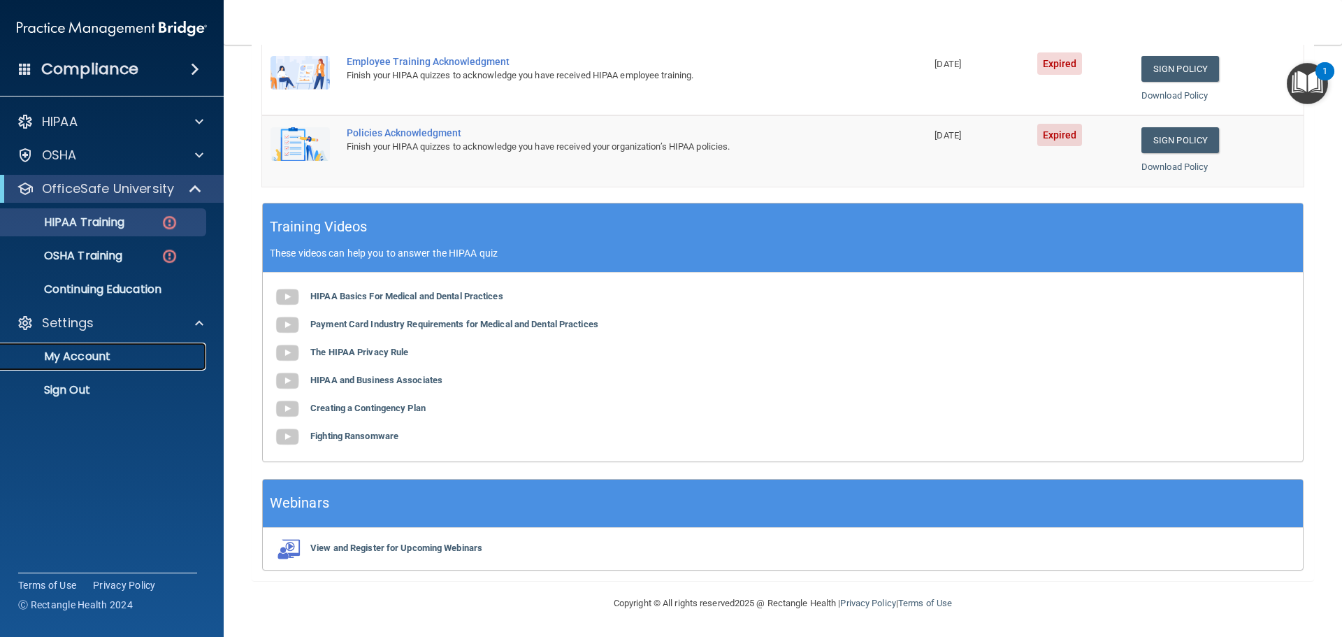
click at [75, 351] on p "My Account" at bounding box center [104, 356] width 191 height 14
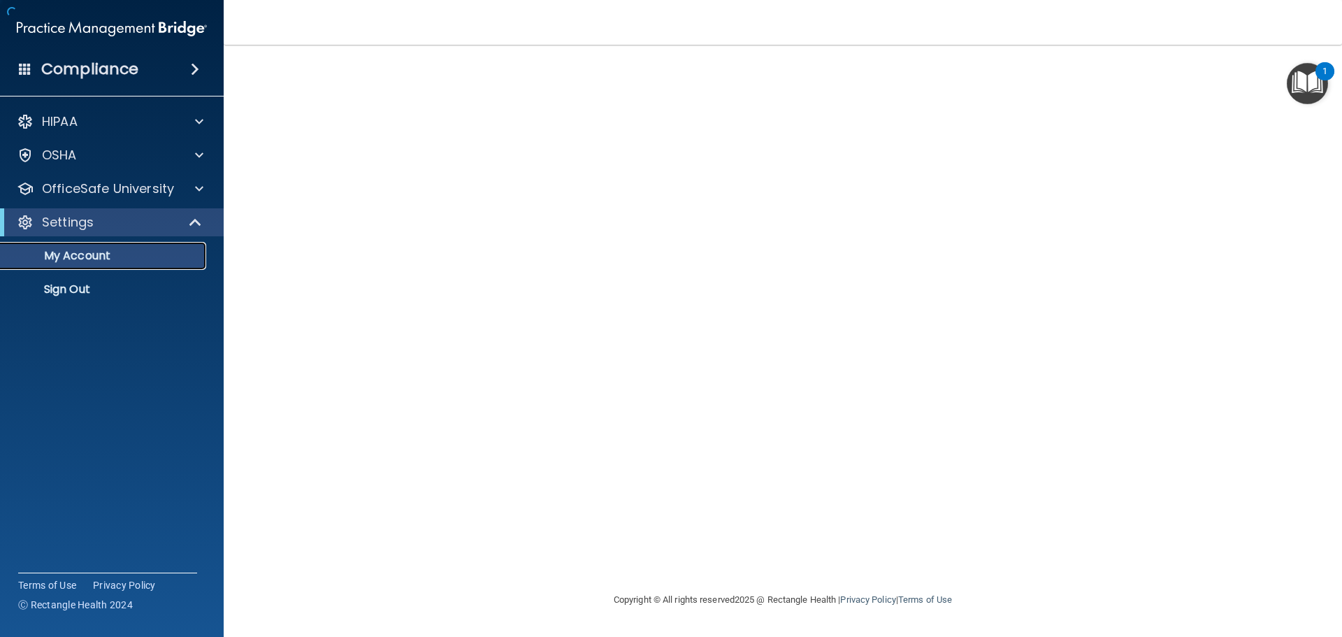
click at [99, 257] on p "My Account" at bounding box center [104, 256] width 191 height 14
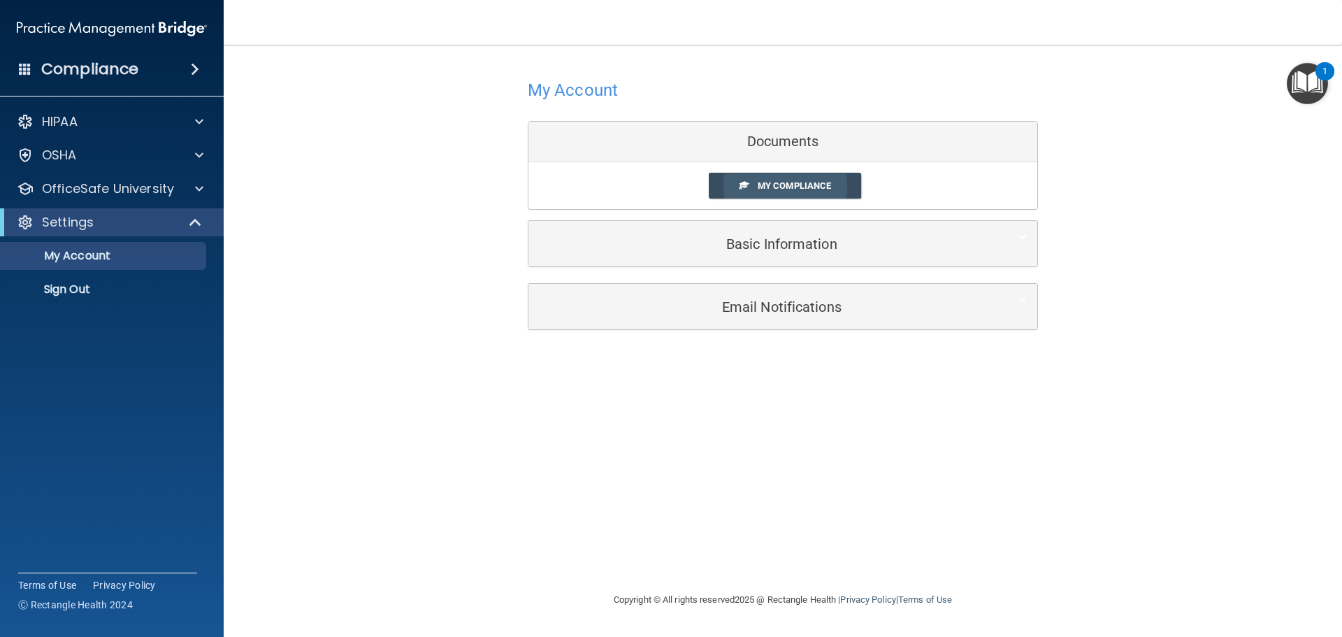
click at [781, 184] on span "My Compliance" at bounding box center [794, 185] width 73 height 10
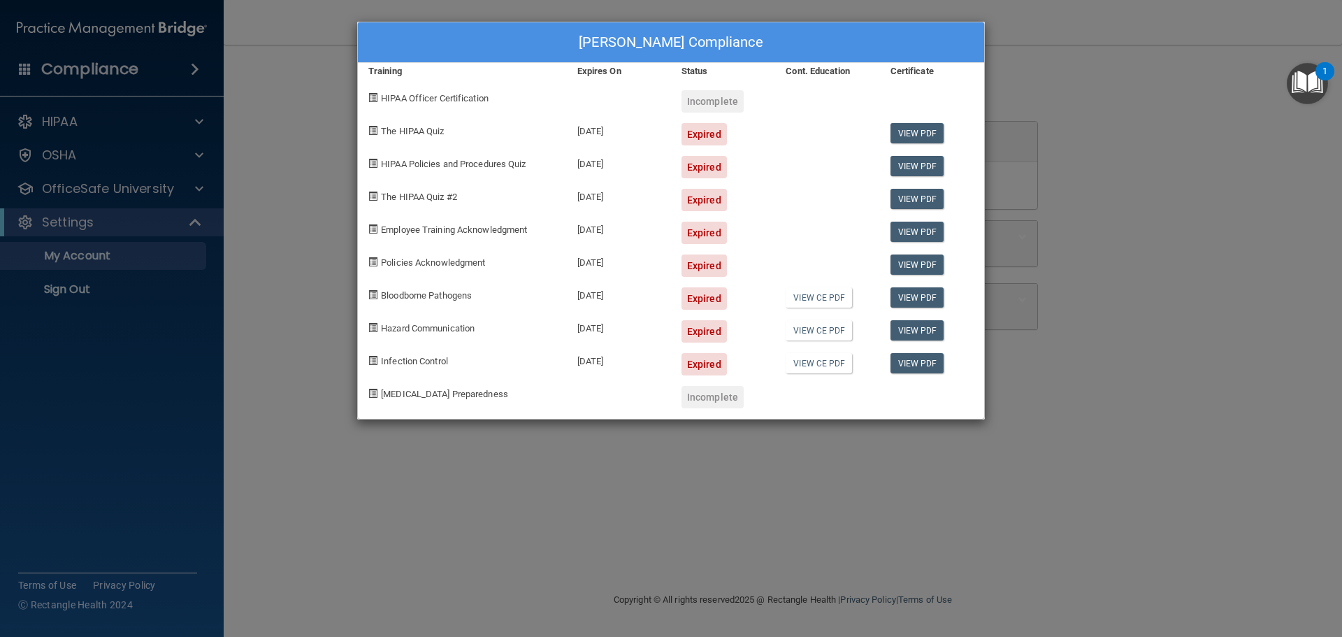
click at [328, 236] on div "Kellie Ricca's Compliance Training Expires On Status Cont. Education Certificat…" at bounding box center [671, 318] width 1342 height 637
